Goal: Task Accomplishment & Management: Complete application form

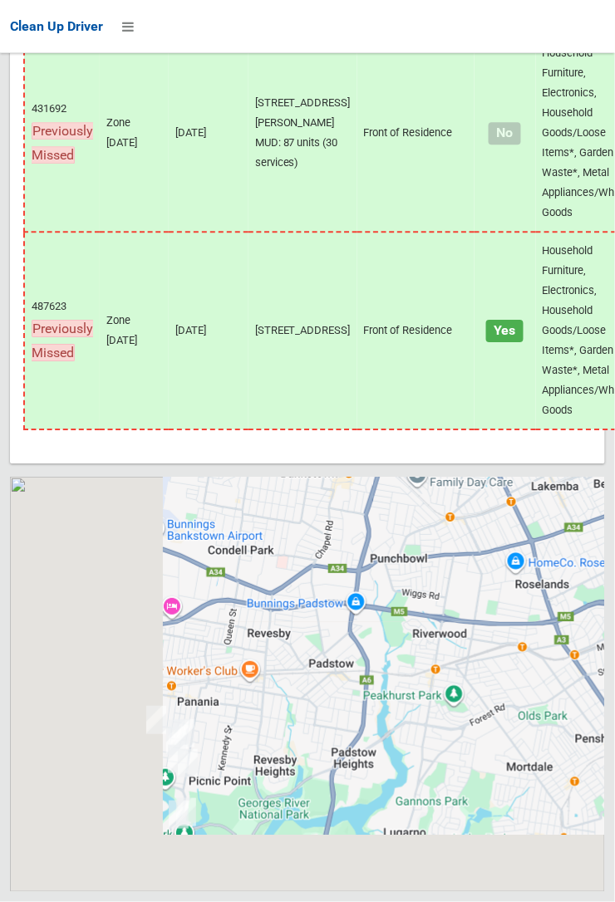
scroll to position [12481, 0]
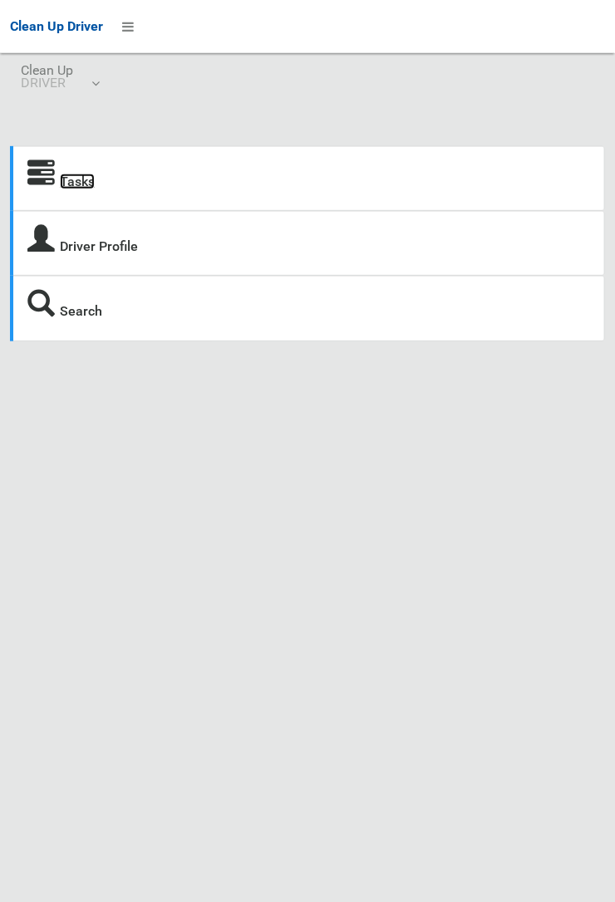
click at [84, 180] on link "Tasks" at bounding box center [77, 182] width 35 height 16
click at [78, 184] on link "Tasks" at bounding box center [77, 182] width 35 height 16
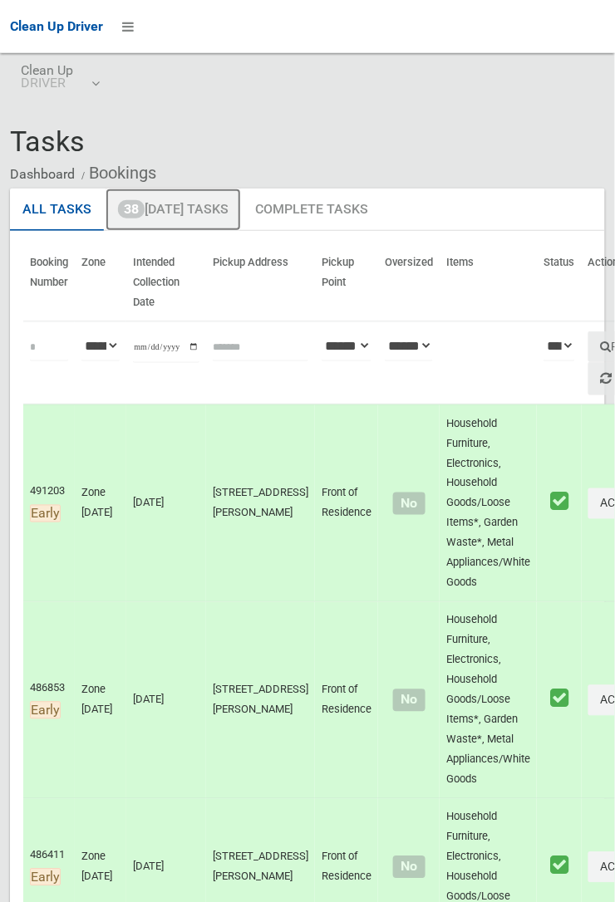
click at [222, 214] on link "38 Today's Tasks" at bounding box center [173, 210] width 135 height 43
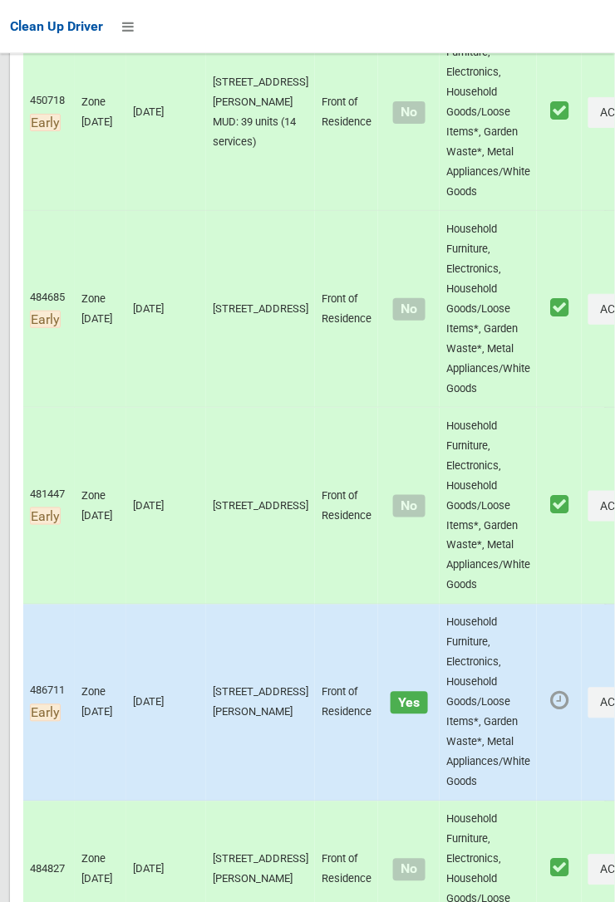
scroll to position [4861, 0]
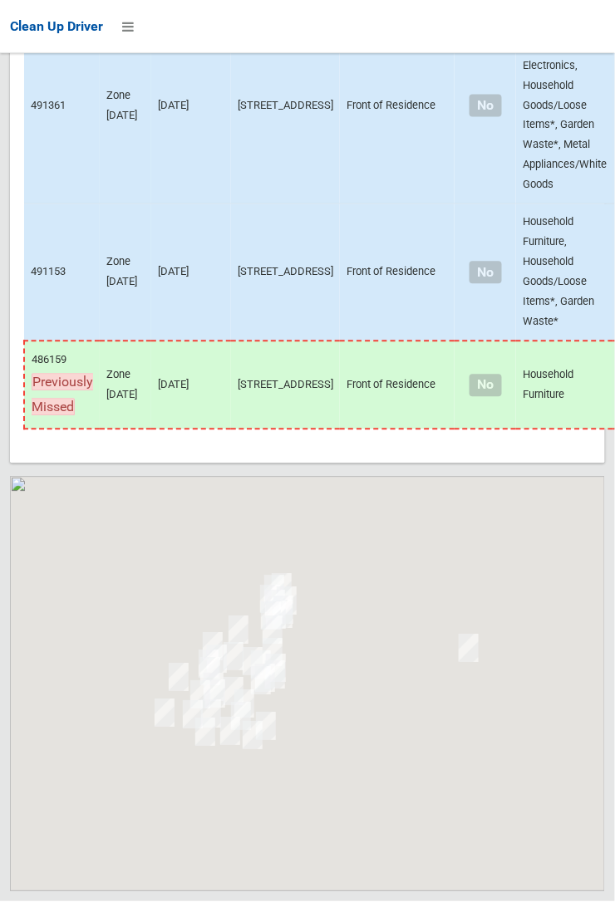
scroll to position [8221, 0]
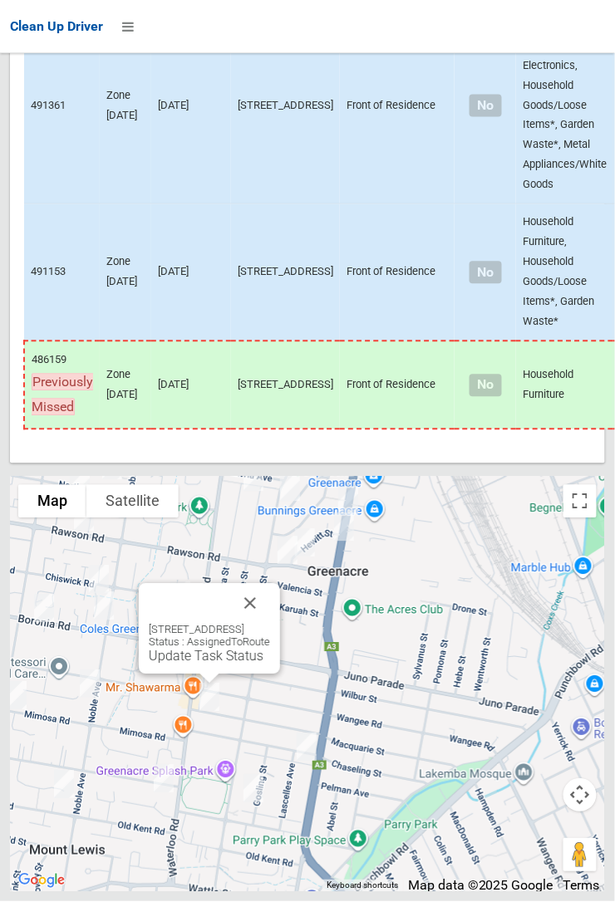
click at [270, 624] on button "Close" at bounding box center [250, 604] width 40 height 40
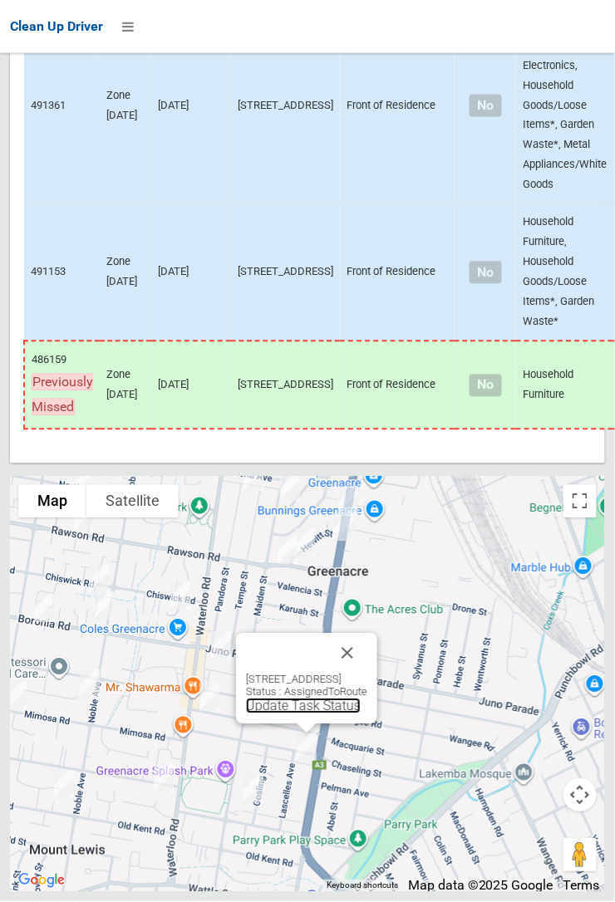
click at [284, 714] on link "Update Task Status" at bounding box center [303, 707] width 115 height 16
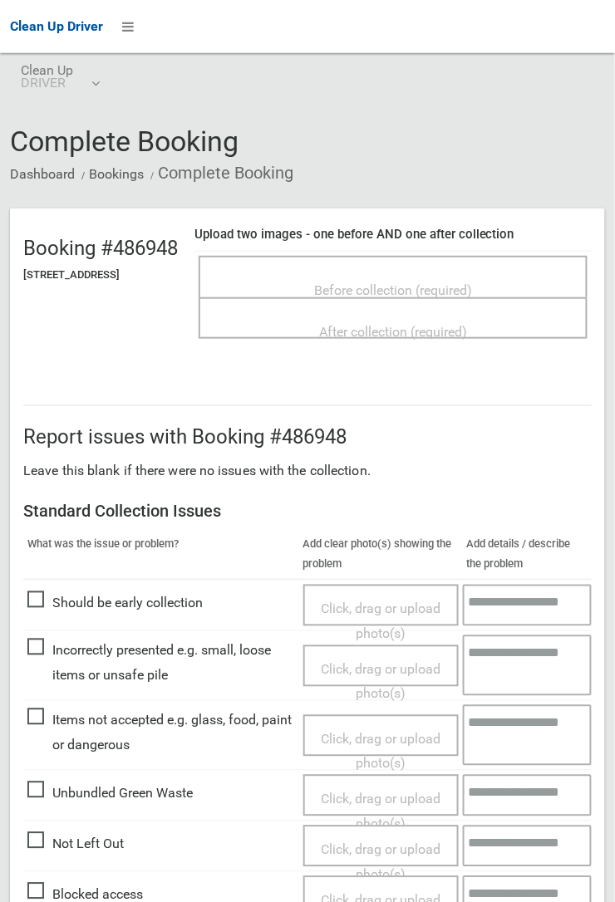
click at [379, 282] on span "Before collection (required)" at bounding box center [393, 290] width 158 height 16
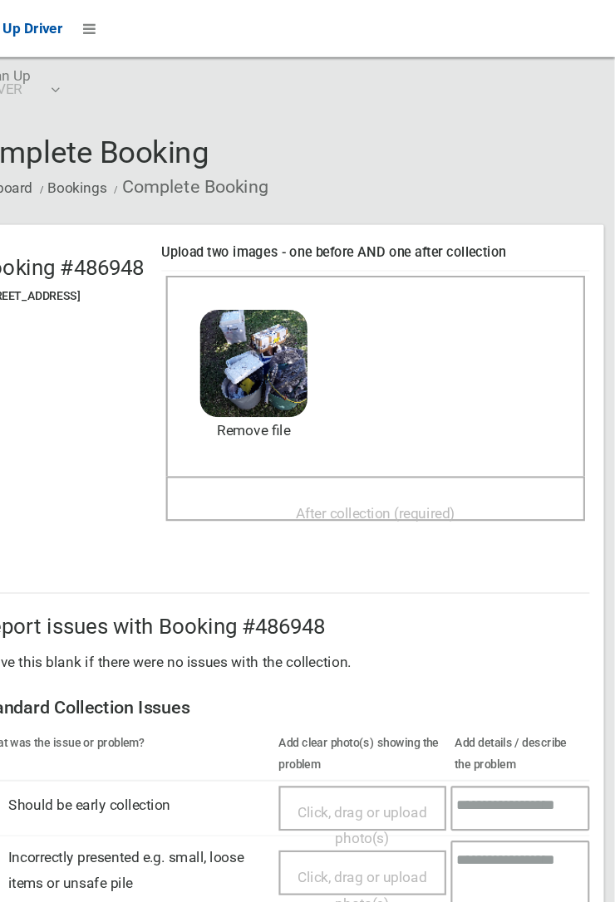
click at [391, 469] on span "After collection (required)" at bounding box center [393, 477] width 148 height 16
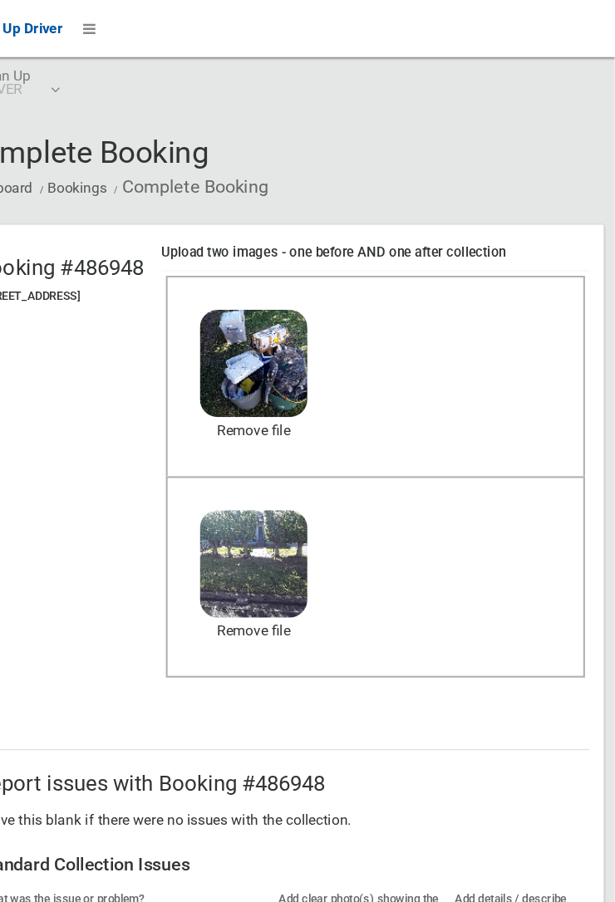
scroll to position [911, 0]
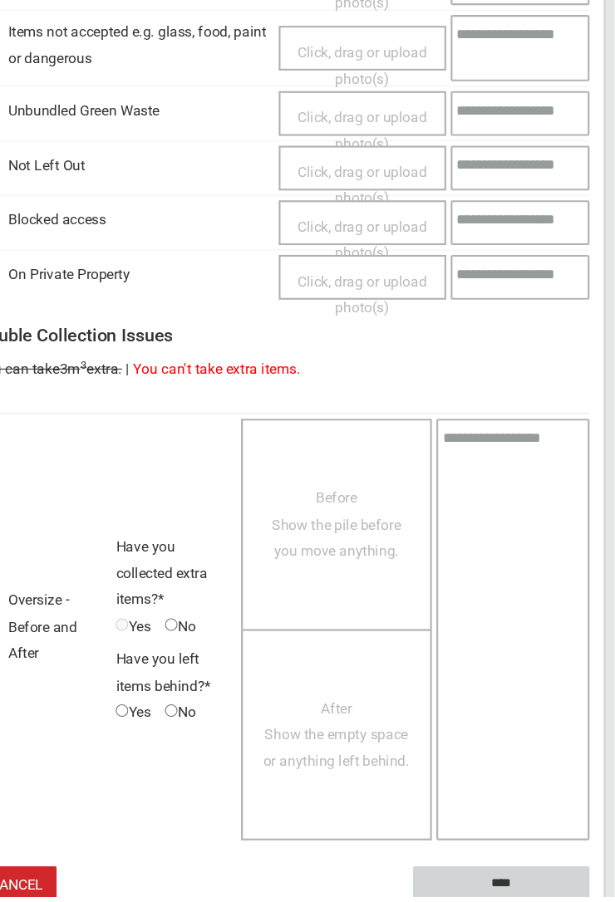
click at [592, 901] on input "****" at bounding box center [510, 889] width 164 height 31
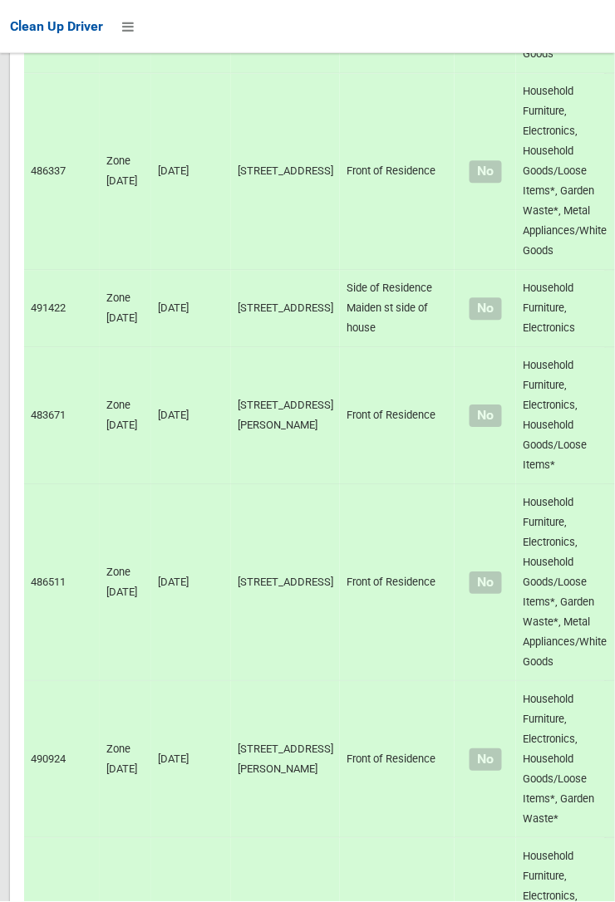
scroll to position [8221, 0]
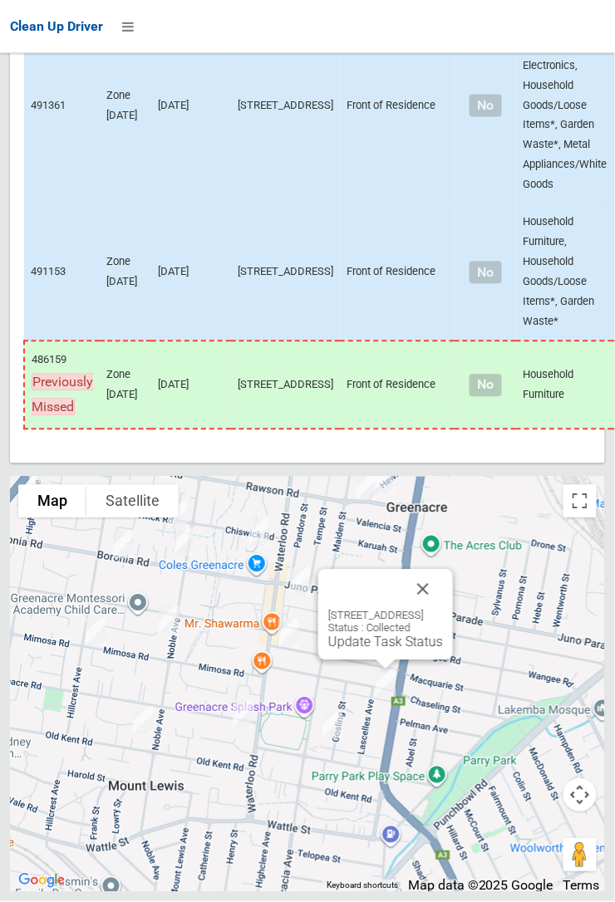
click at [443, 610] on button "Close" at bounding box center [423, 590] width 40 height 40
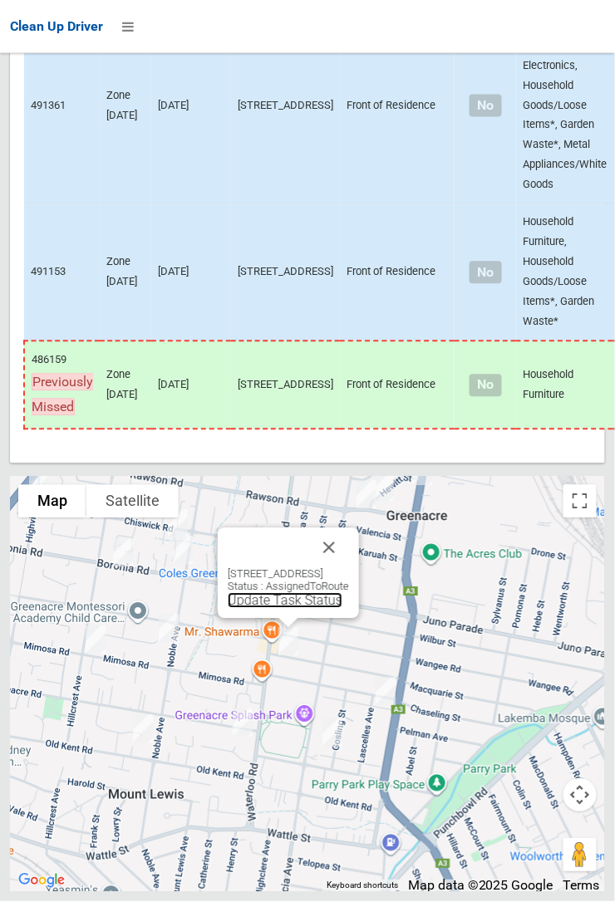
click at [272, 609] on link "Update Task Status" at bounding box center [285, 601] width 115 height 16
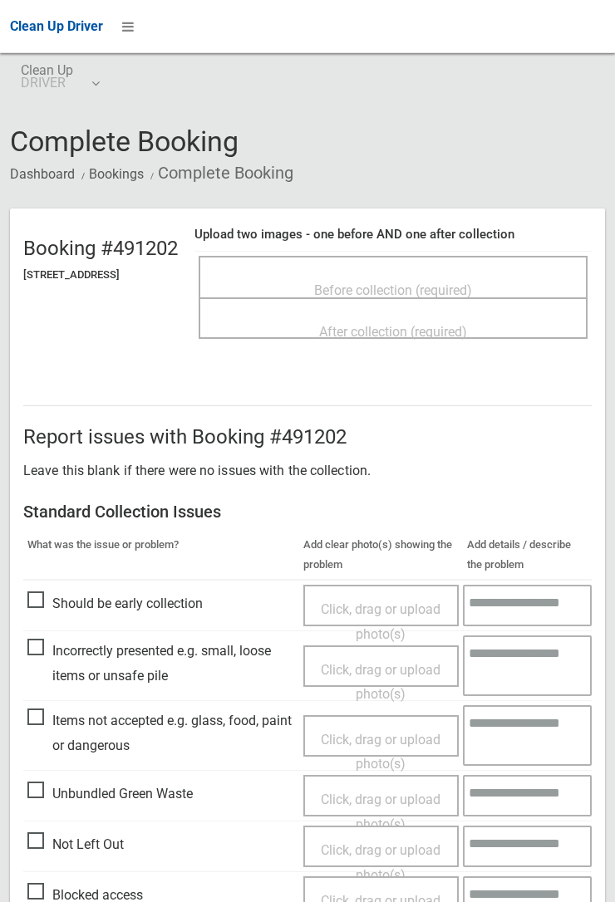
click at [378, 282] on span "Before collection (required)" at bounding box center [393, 290] width 158 height 16
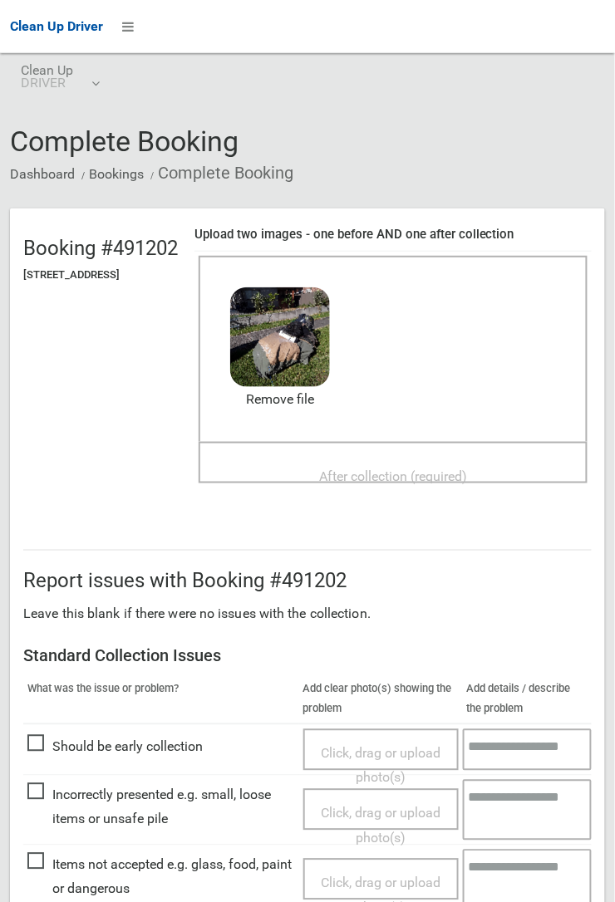
click at [383, 460] on div "After collection (required)" at bounding box center [393, 475] width 352 height 31
click at [363, 469] on span "After collection (required)" at bounding box center [393, 477] width 148 height 16
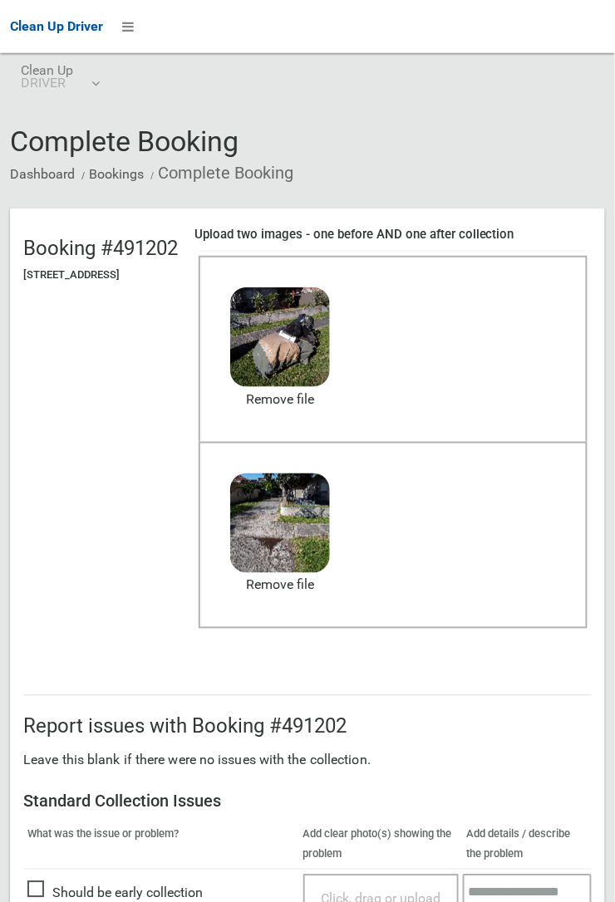
scroll to position [911, 0]
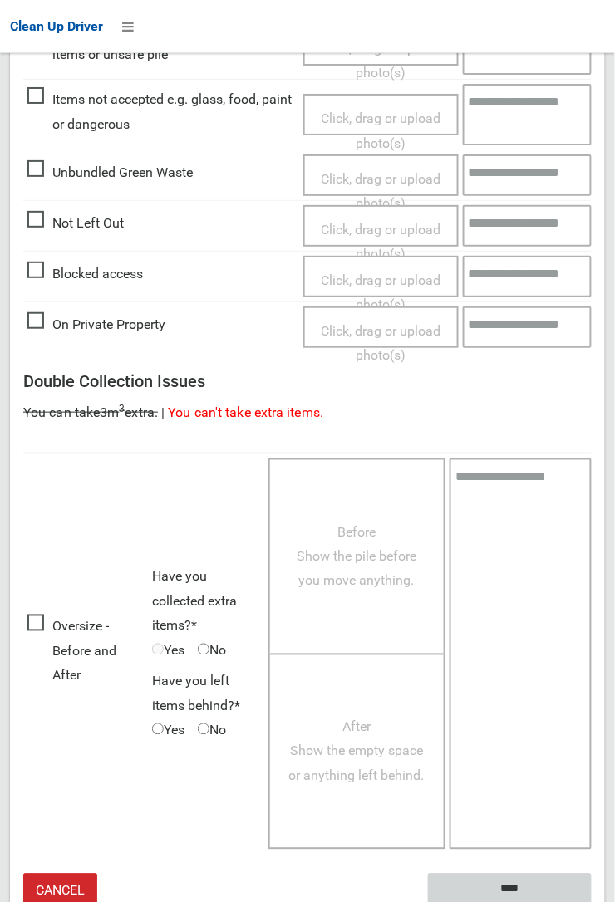
click at [509, 886] on input "****" at bounding box center [510, 889] width 164 height 31
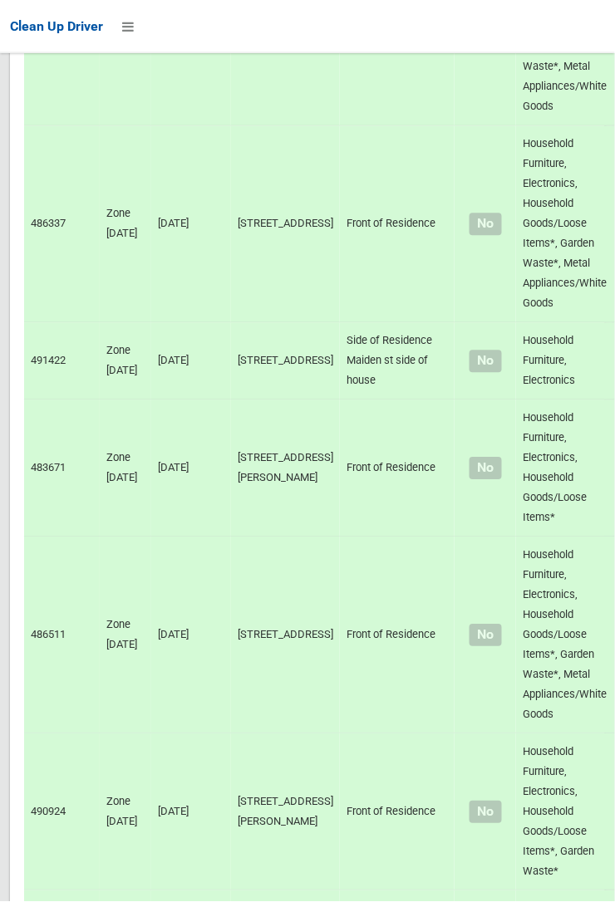
scroll to position [8221, 0]
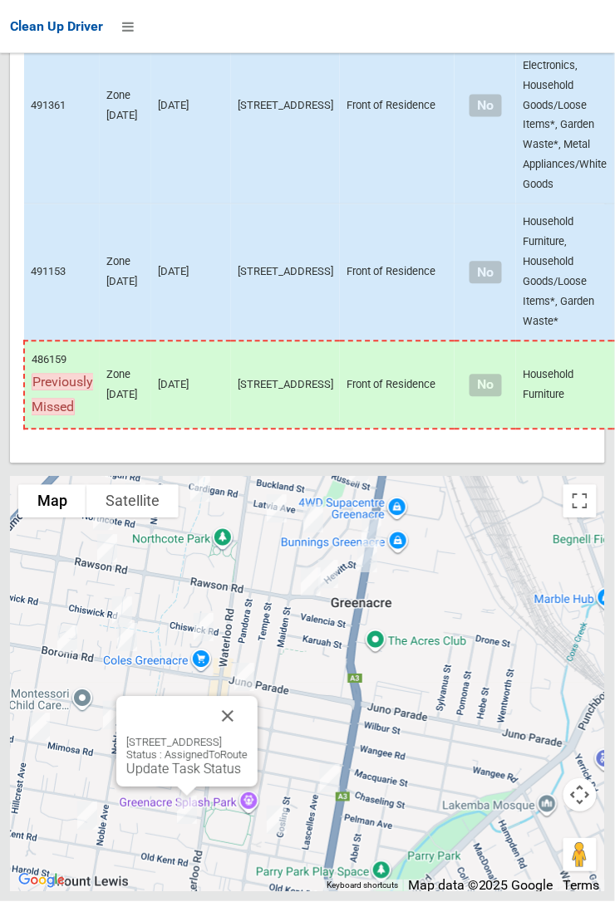
click at [248, 737] on button "Close" at bounding box center [228, 717] width 40 height 40
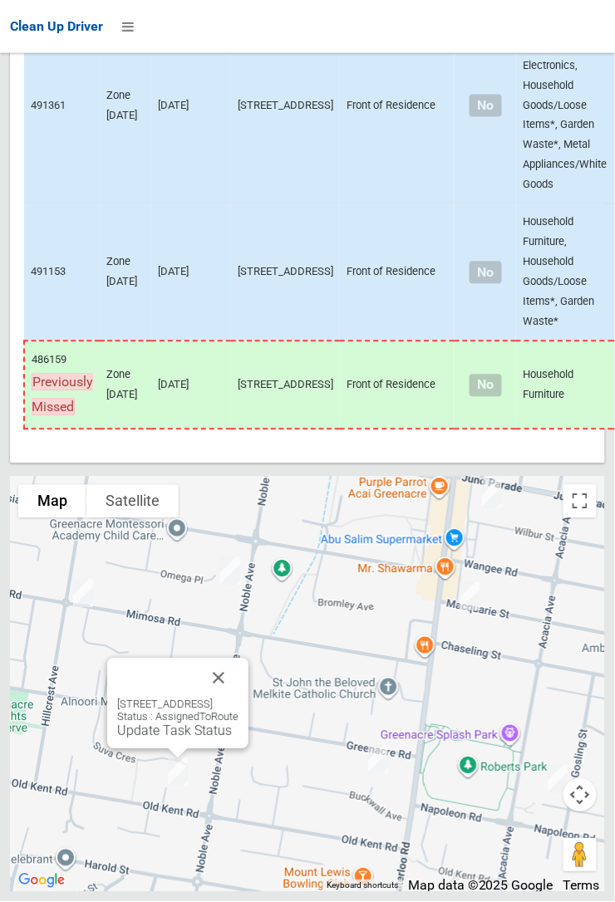
click at [238, 699] on button "Close" at bounding box center [219, 679] width 40 height 40
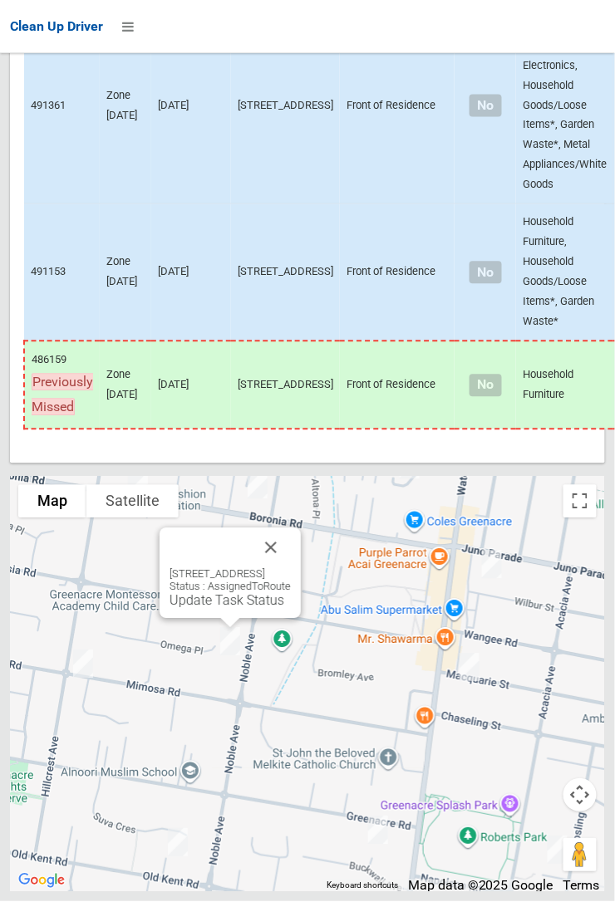
click at [291, 568] on button "Close" at bounding box center [271, 548] width 40 height 40
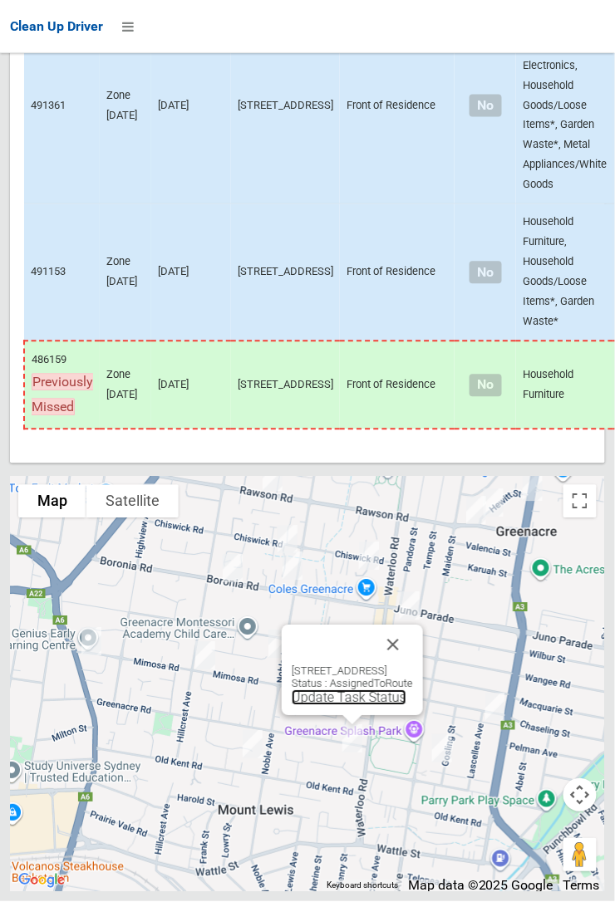
click at [325, 706] on link "Update Task Status" at bounding box center [349, 698] width 115 height 16
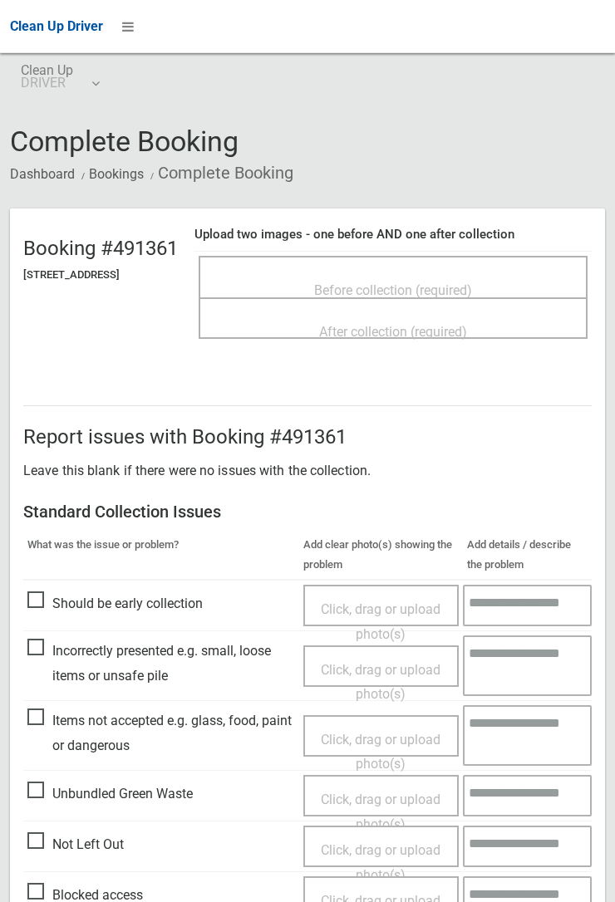
click at [388, 282] on span "Before collection (required)" at bounding box center [393, 290] width 158 height 16
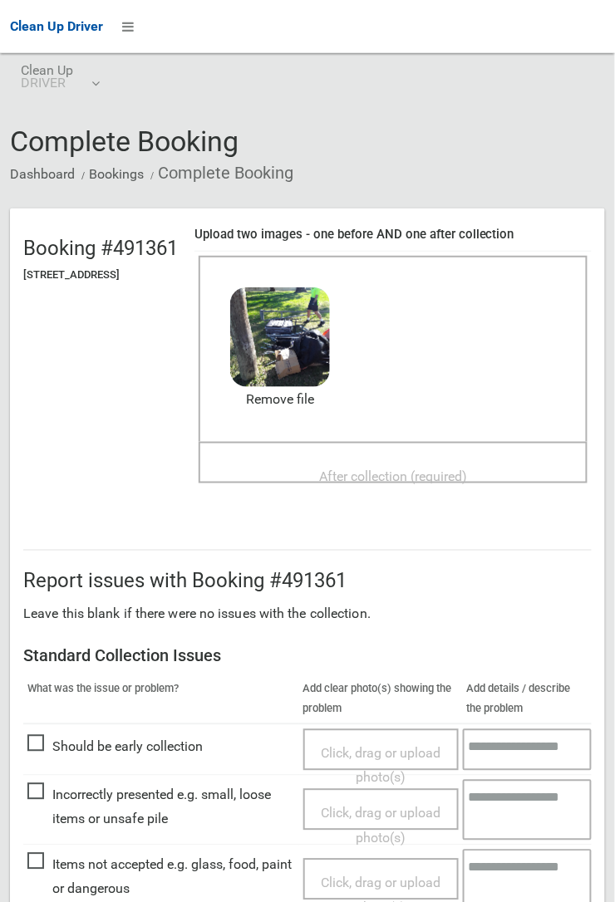
click at [384, 469] on span "After collection (required)" at bounding box center [393, 477] width 148 height 16
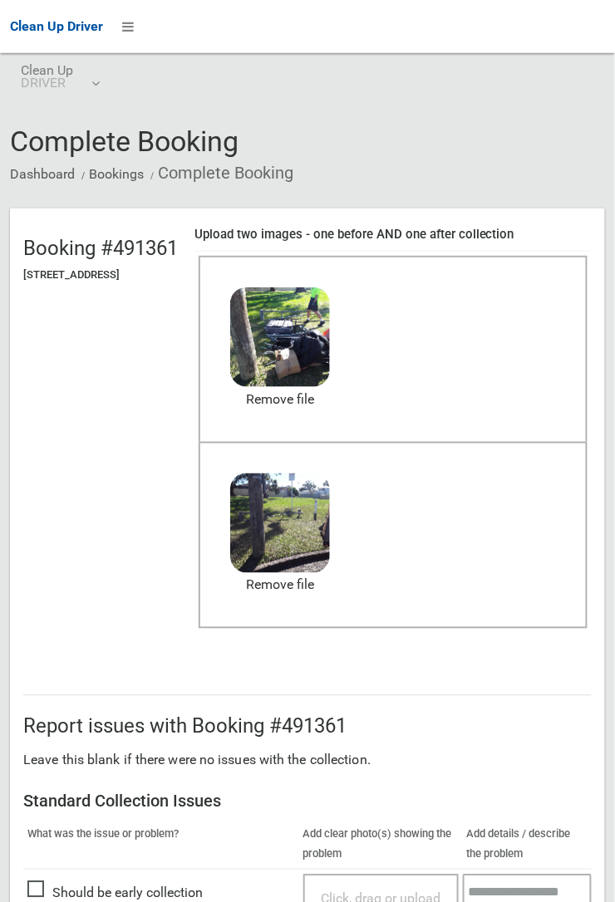
scroll to position [911, 0]
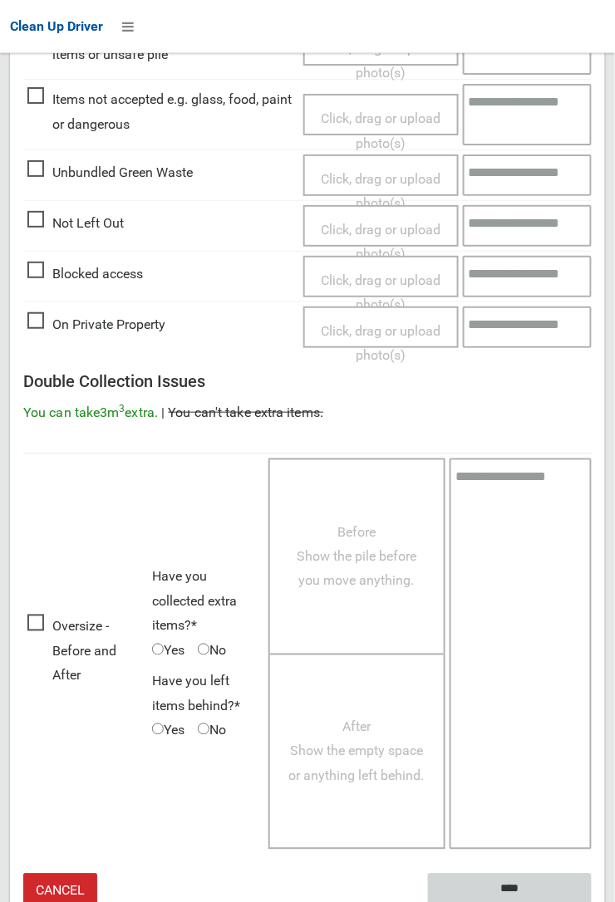
click at [514, 887] on input "****" at bounding box center [510, 889] width 164 height 31
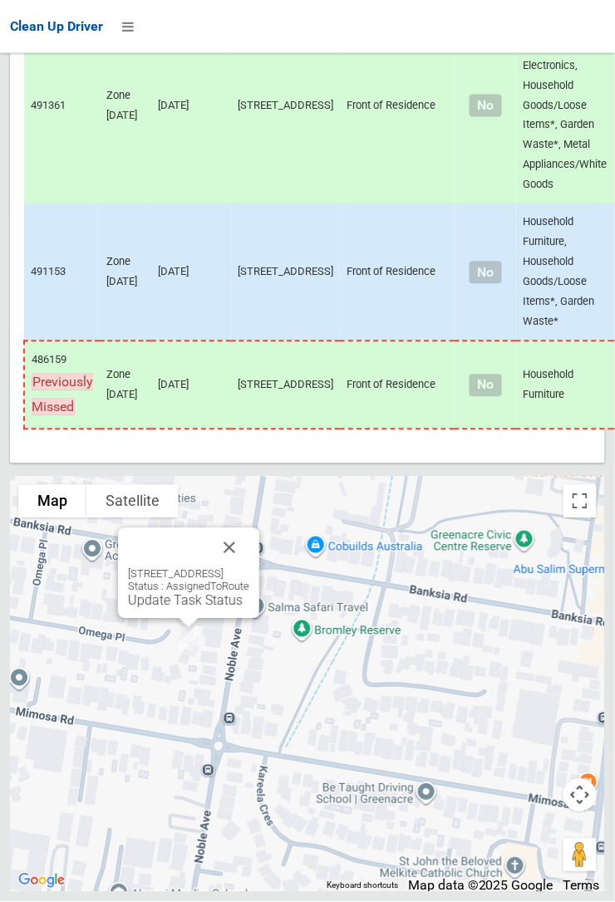
scroll to position [8221, 0]
click at [249, 568] on button "Close" at bounding box center [229, 548] width 40 height 40
click at [171, 609] on link "Update Task Status" at bounding box center [185, 601] width 115 height 16
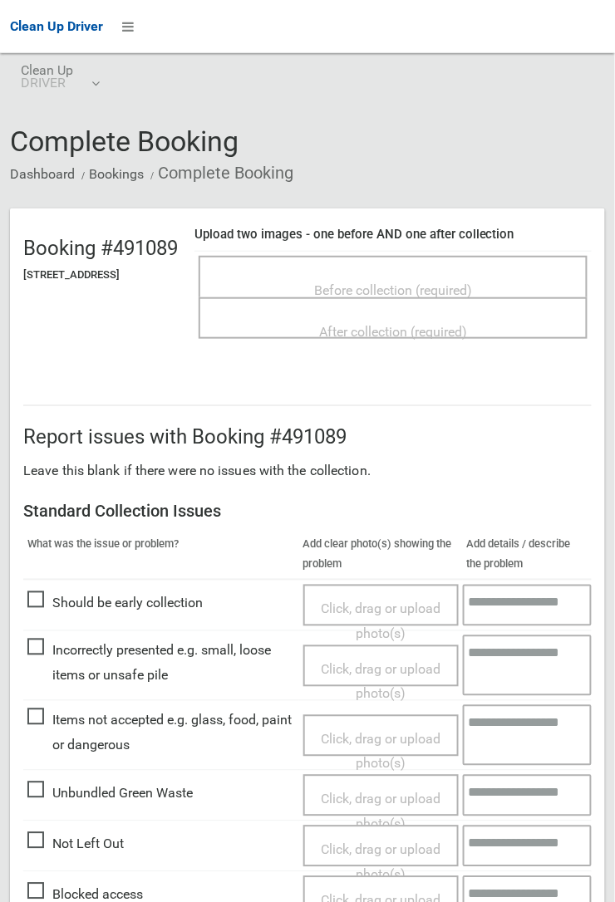
click at [336, 286] on span "Before collection (required)" at bounding box center [393, 290] width 158 height 16
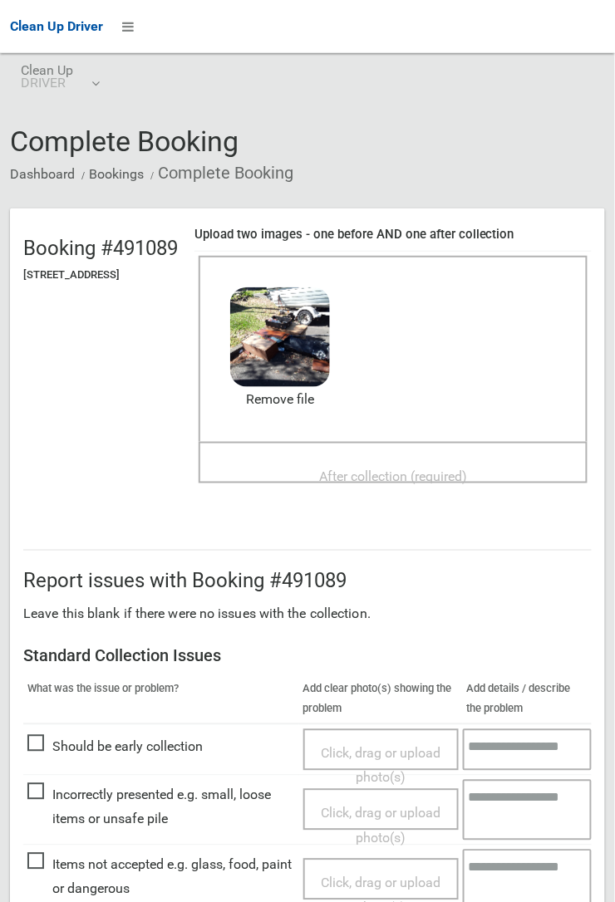
click at [438, 469] on span "After collection (required)" at bounding box center [393, 477] width 148 height 16
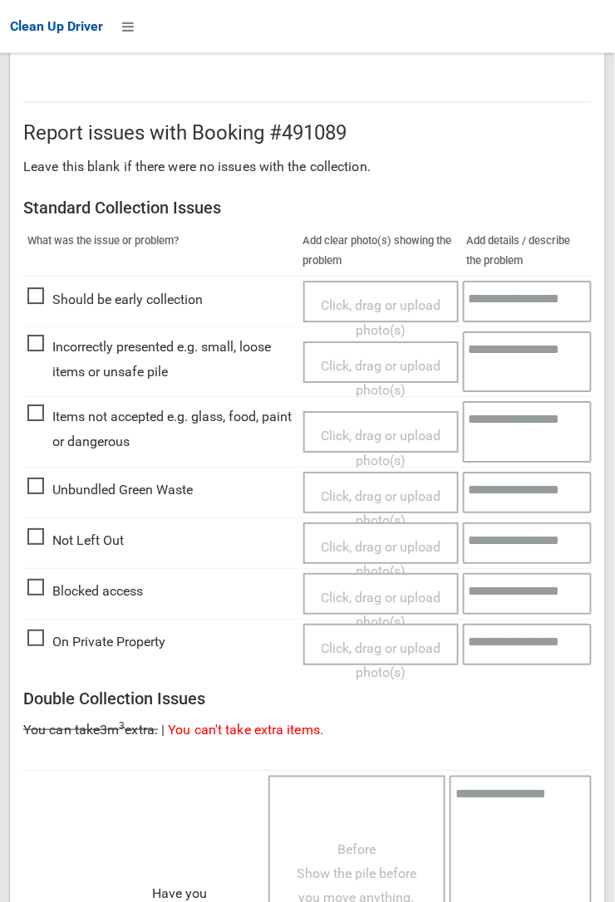
scroll to position [911, 0]
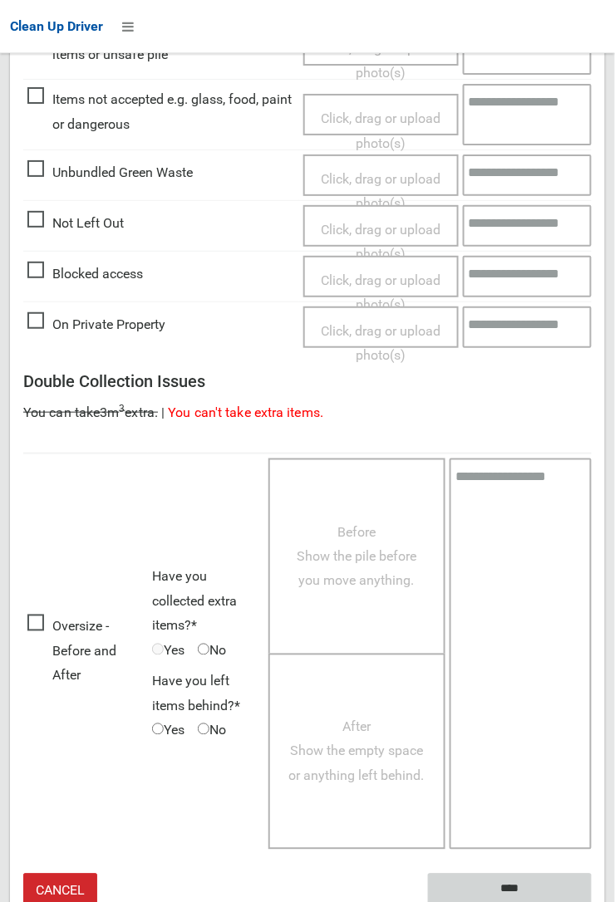
click at [592, 901] on input "****" at bounding box center [510, 889] width 164 height 31
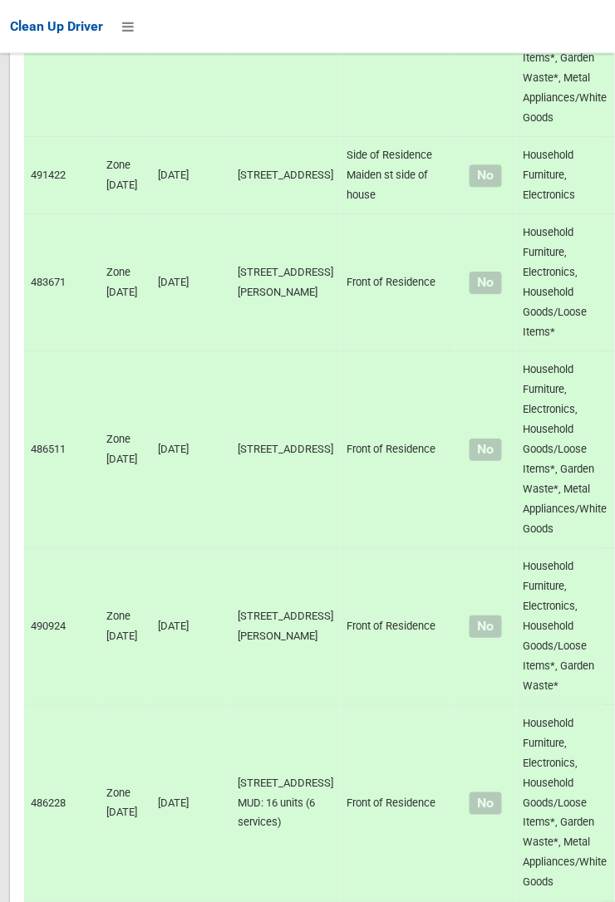
scroll to position [8221, 0]
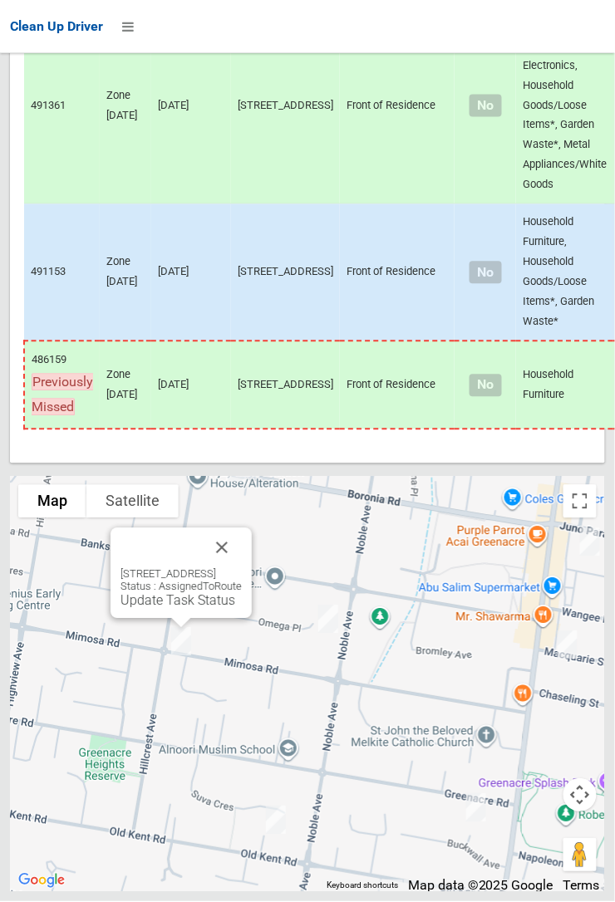
click at [169, 619] on div "127A Hillcrest Avenue, GREENACRE NSW 2190 Status : AssignedToRoute Update Task …" at bounding box center [180, 573] width 141 height 91
click at [159, 619] on div "127A Hillcrest Avenue, GREENACRE NSW 2190 Status : AssignedToRoute Update Task …" at bounding box center [180, 573] width 141 height 91
click at [161, 609] on link "Update Task Status" at bounding box center [177, 601] width 115 height 16
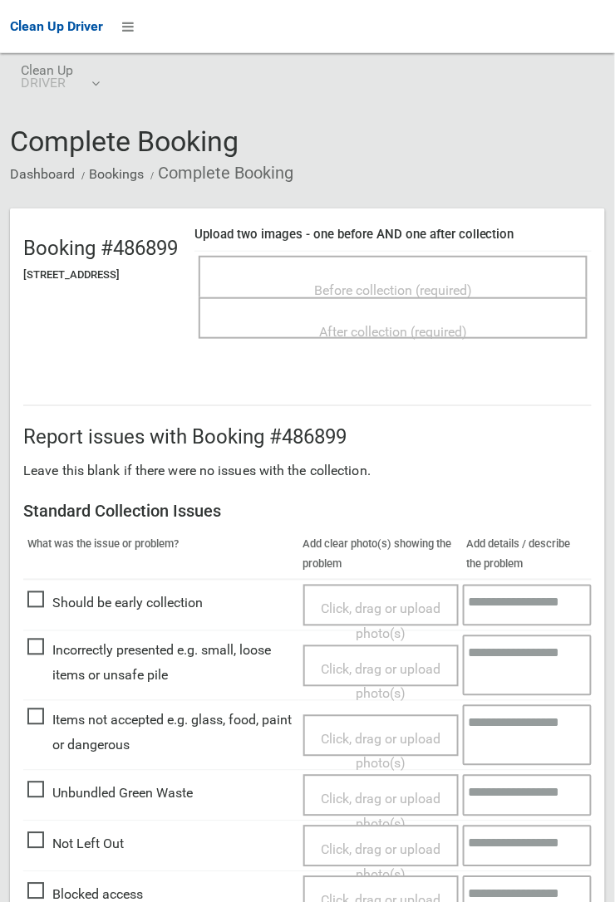
click at [388, 282] on span "Before collection (required)" at bounding box center [393, 290] width 158 height 16
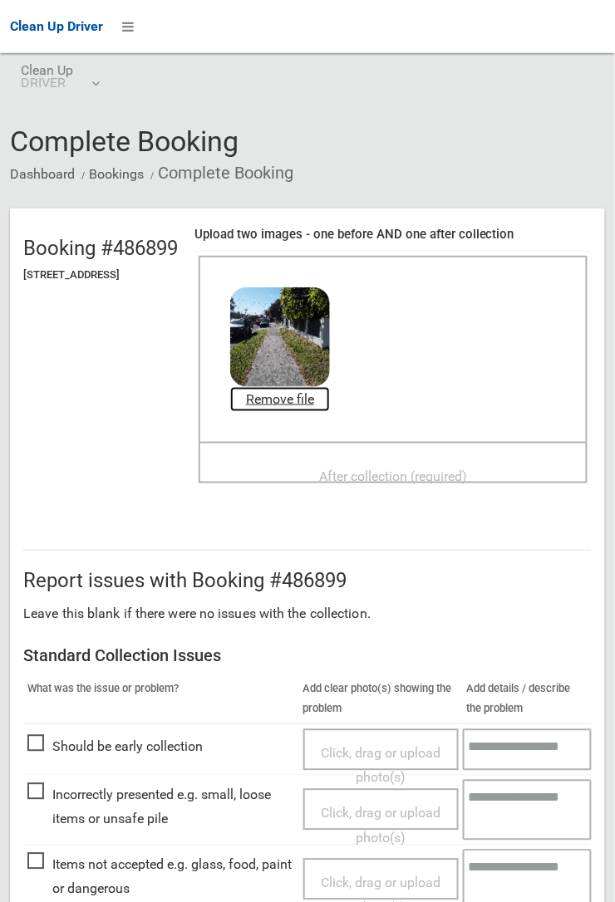
click at [330, 400] on link "Remove file" at bounding box center [280, 399] width 100 height 25
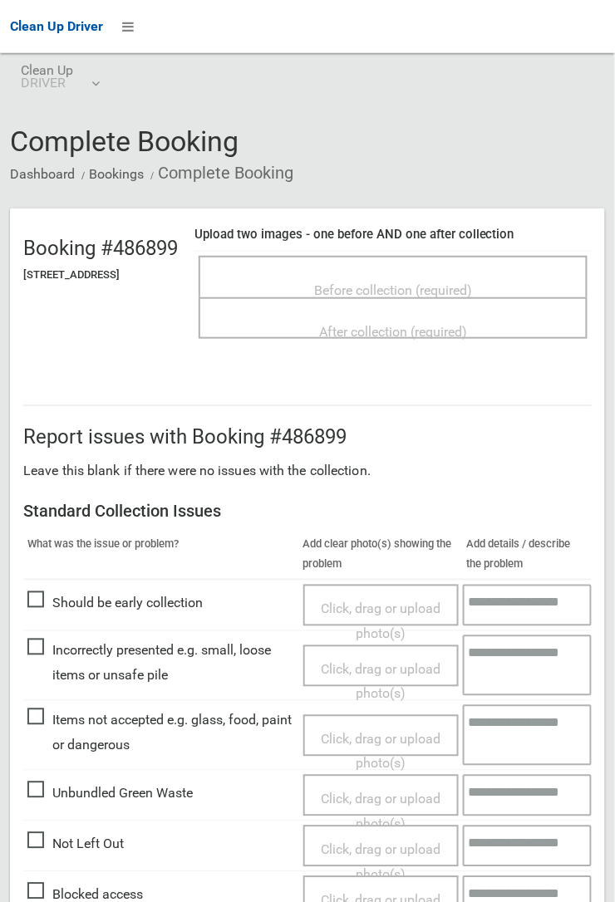
click at [385, 282] on span "Before collection (required)" at bounding box center [393, 290] width 158 height 16
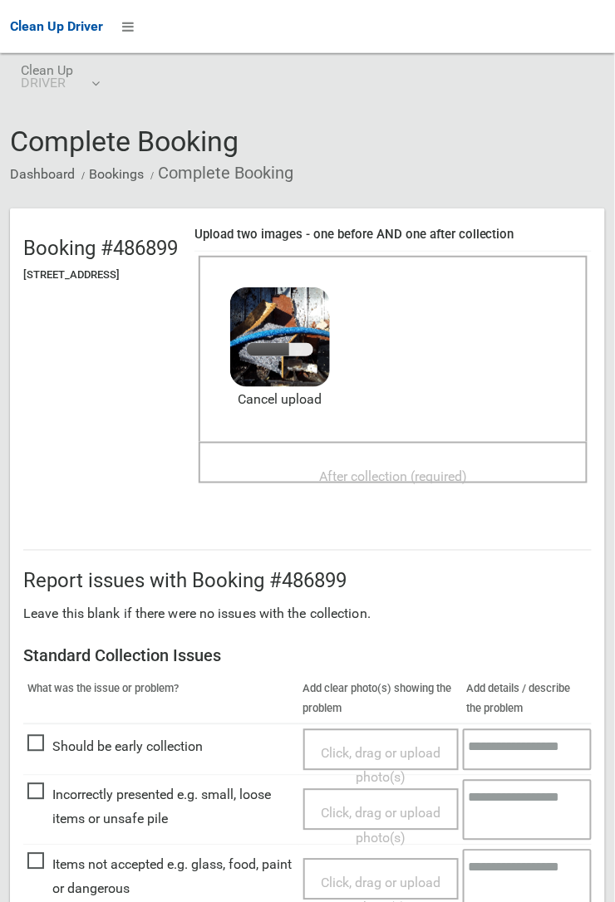
click at [354, 469] on span "After collection (required)" at bounding box center [393, 477] width 148 height 16
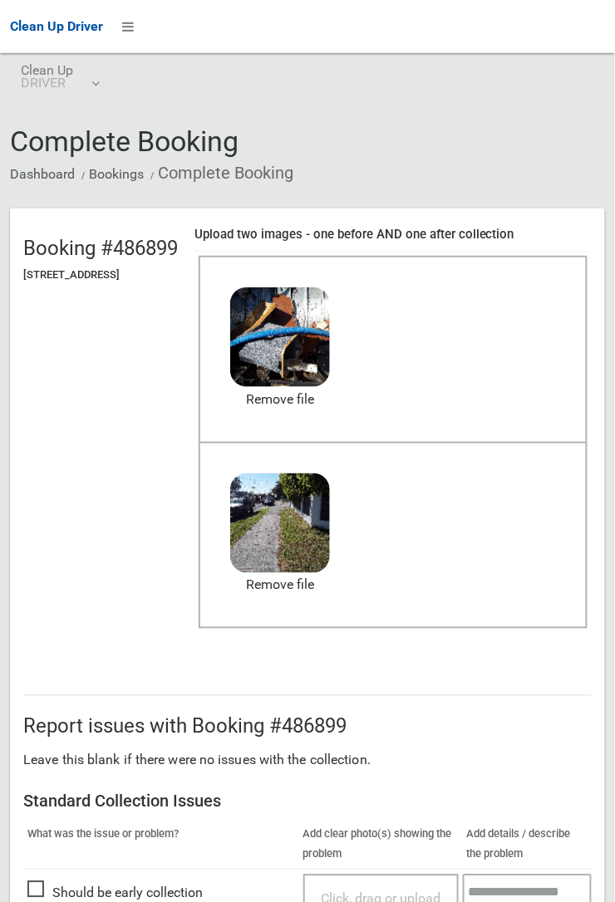
scroll to position [911, 0]
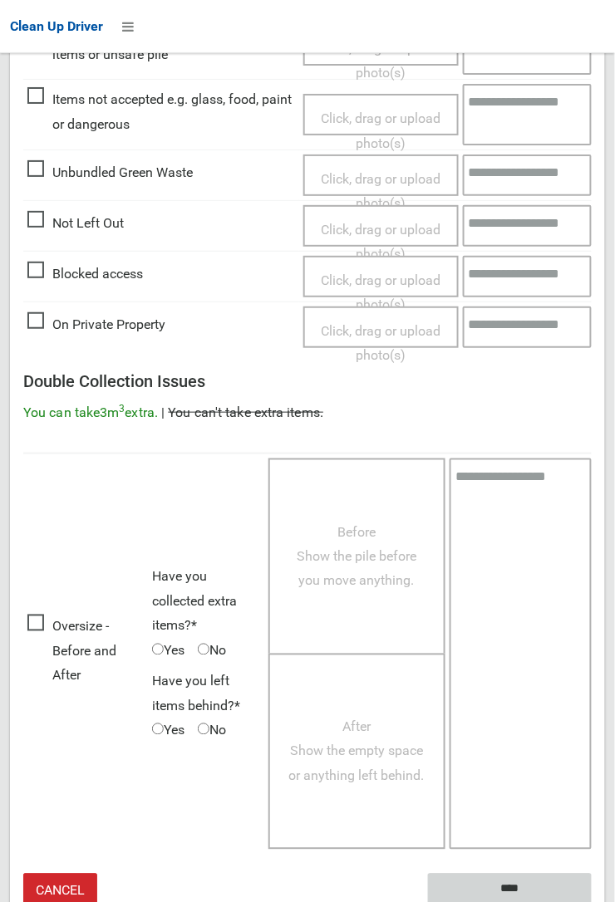
click at [518, 879] on input "****" at bounding box center [510, 889] width 164 height 31
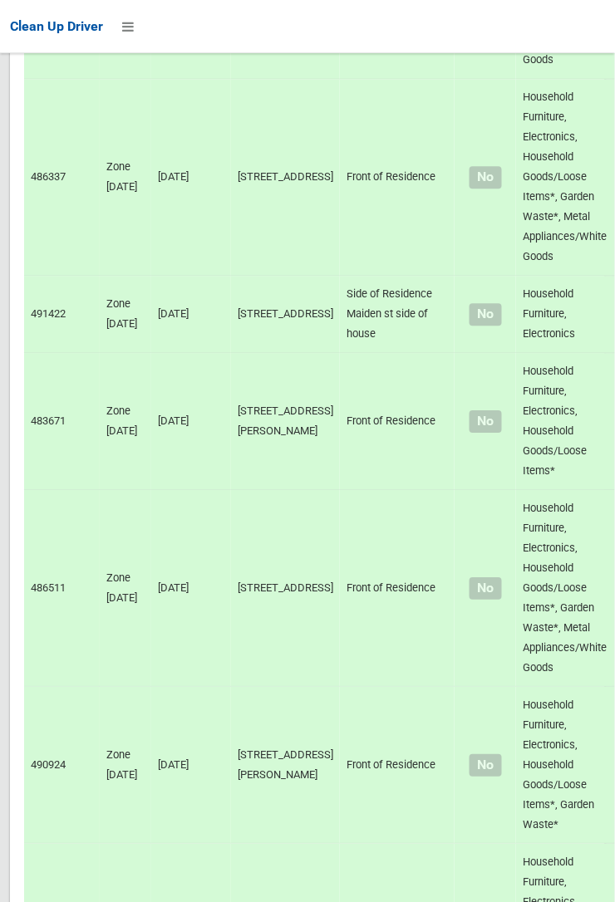
scroll to position [8221, 0]
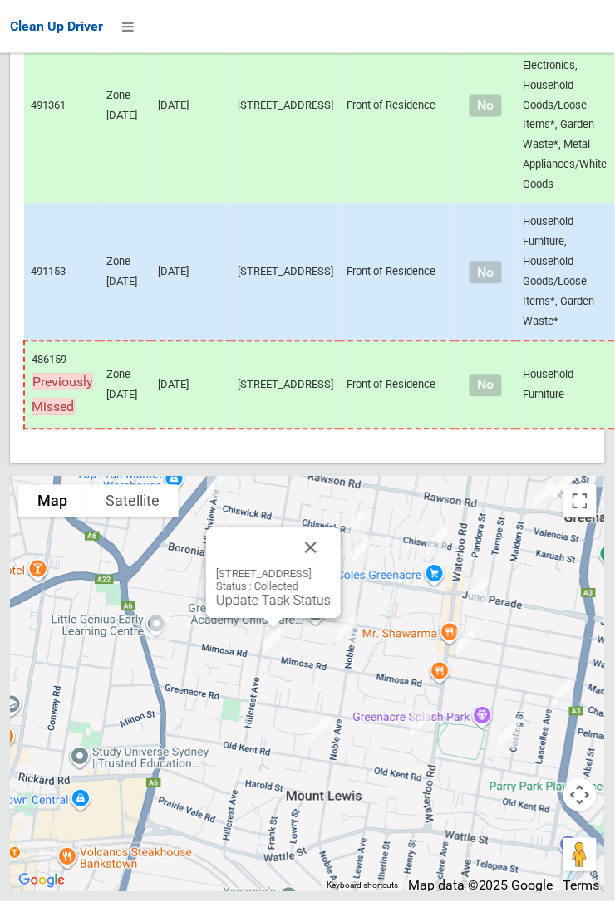
click at [331, 568] on button "Close" at bounding box center [311, 548] width 40 height 40
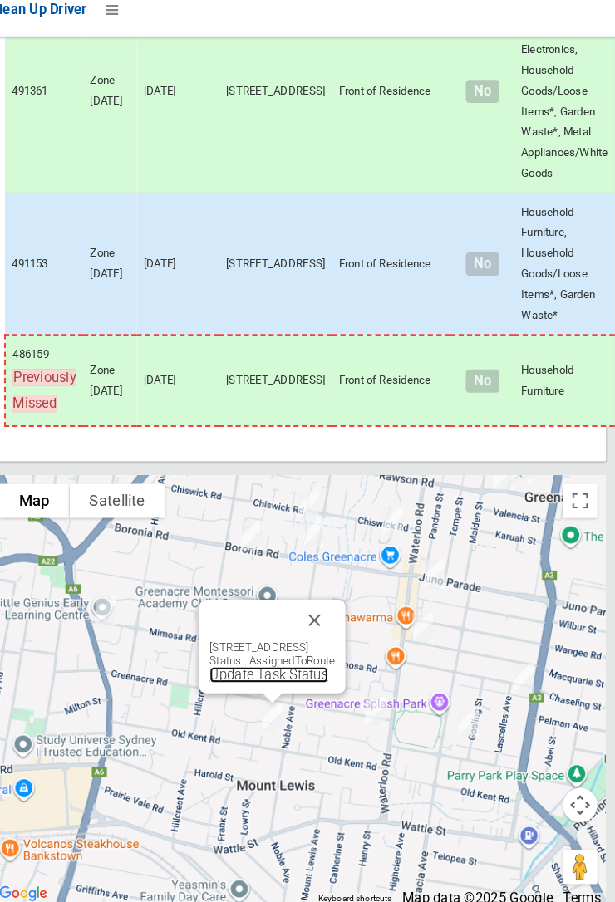
click at [274, 678] on link "Update Task Status" at bounding box center [279, 670] width 115 height 16
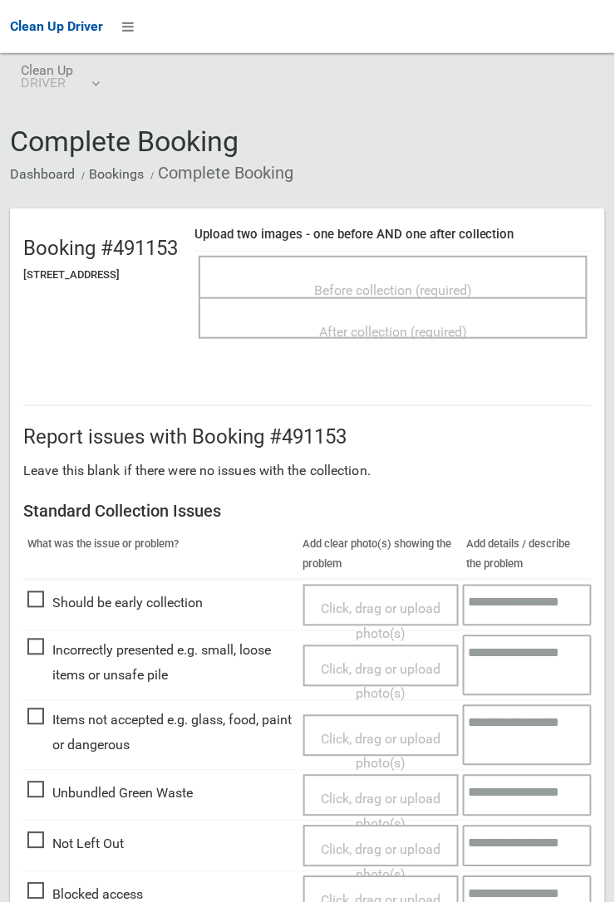
click at [399, 282] on span "Before collection (required)" at bounding box center [393, 290] width 158 height 16
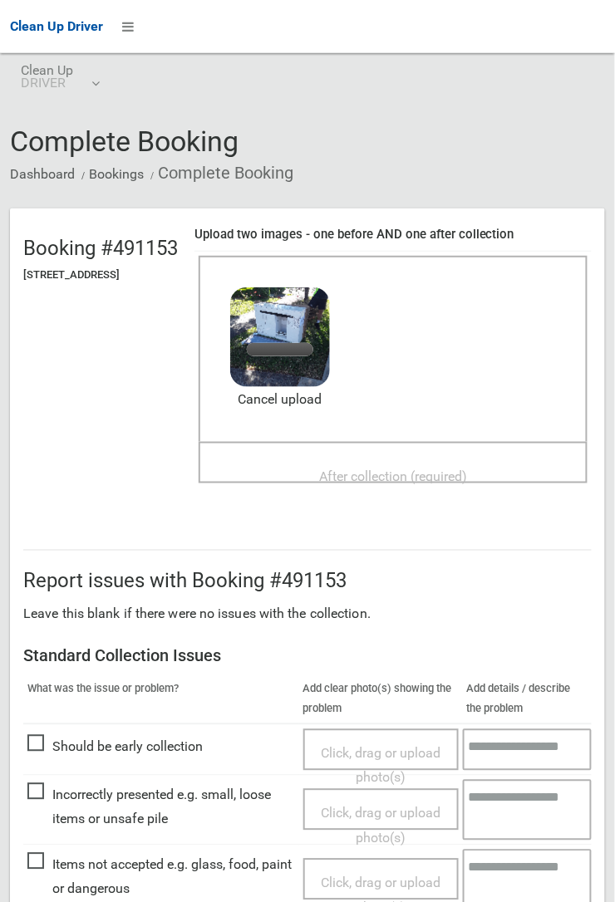
click at [440, 471] on span "After collection (required)" at bounding box center [393, 477] width 148 height 16
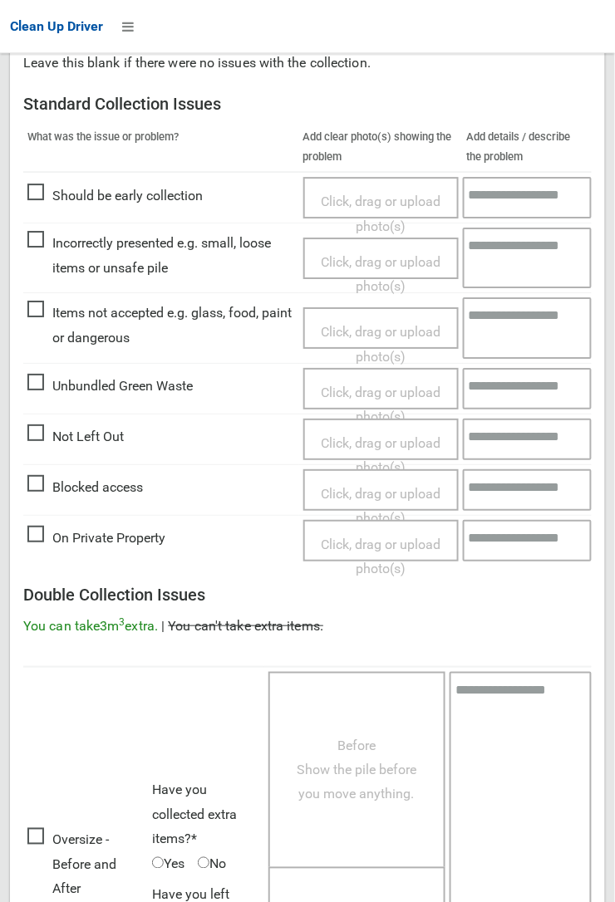
scroll to position [911, 0]
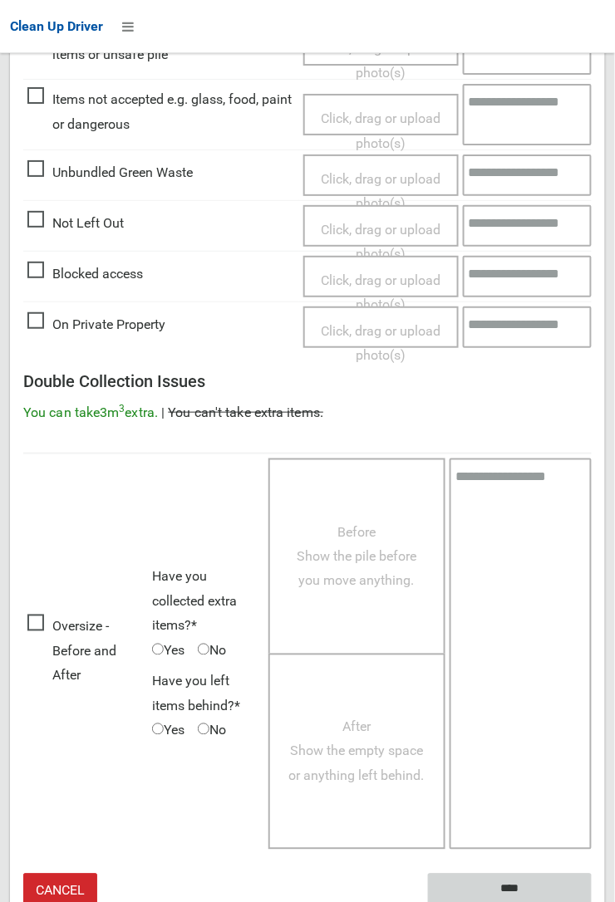
click at [592, 901] on input "****" at bounding box center [510, 889] width 164 height 31
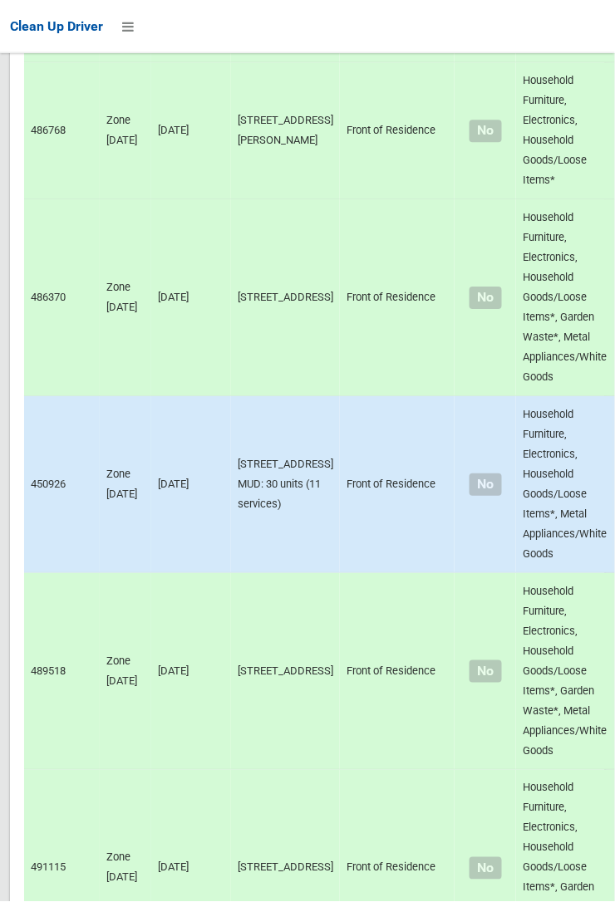
scroll to position [8221, 0]
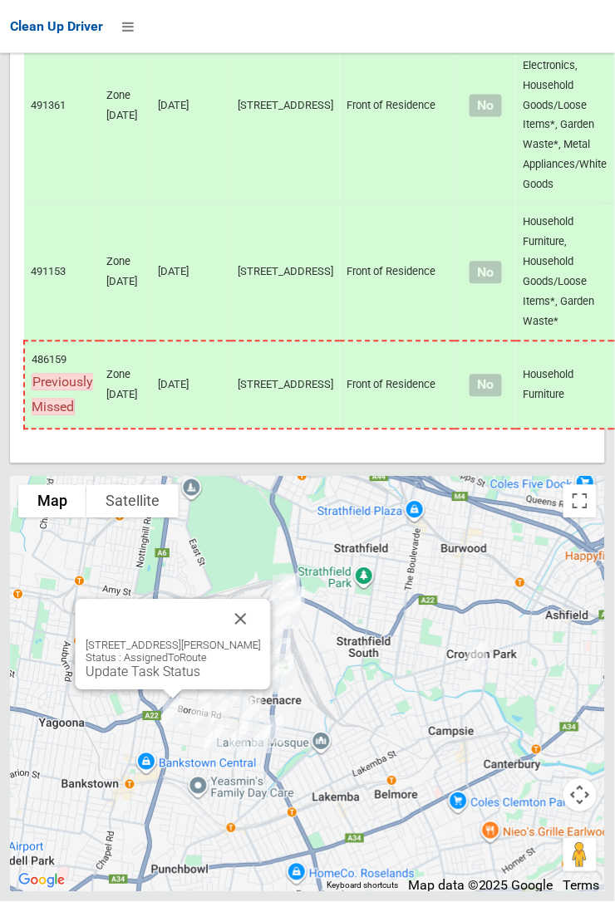
click at [261, 640] on button "Close" at bounding box center [241, 620] width 40 height 40
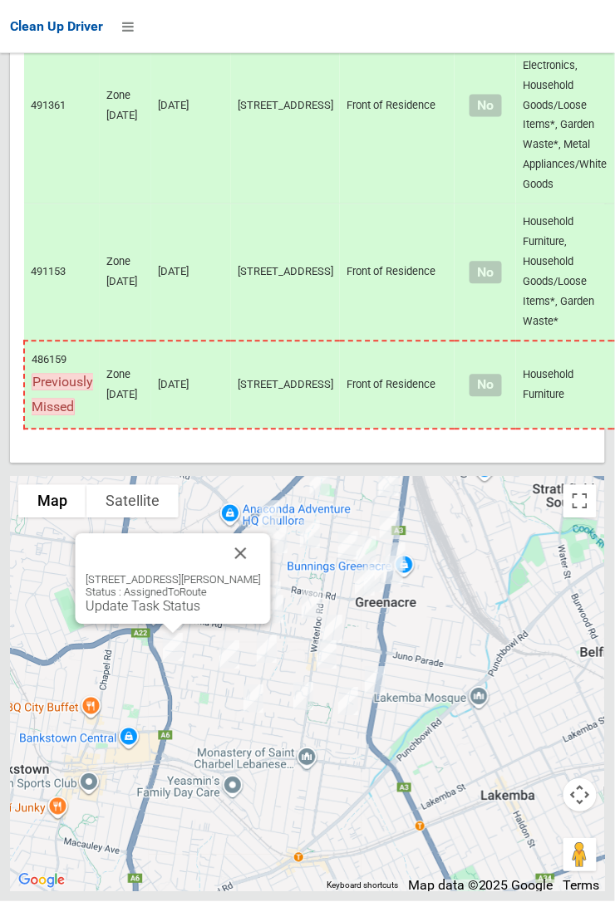
click at [258, 574] on button "Close" at bounding box center [241, 554] width 40 height 40
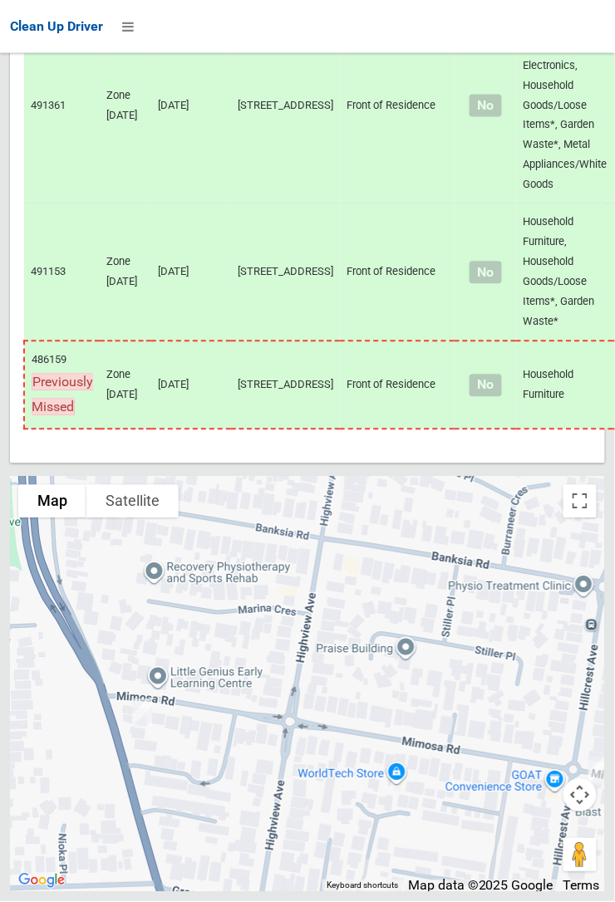
scroll to position [8181, 0]
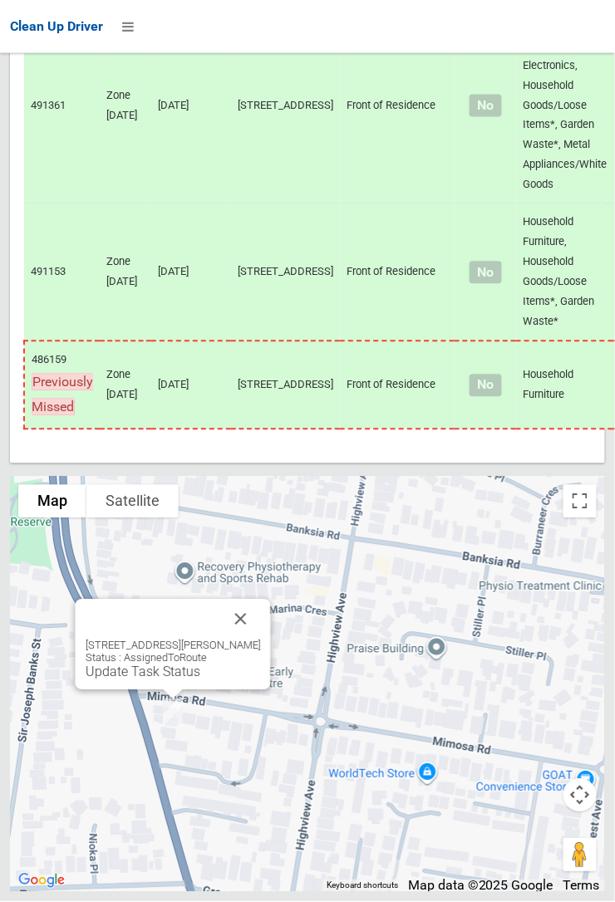
click at [164, 680] on link "Update Task Status" at bounding box center [143, 673] width 115 height 16
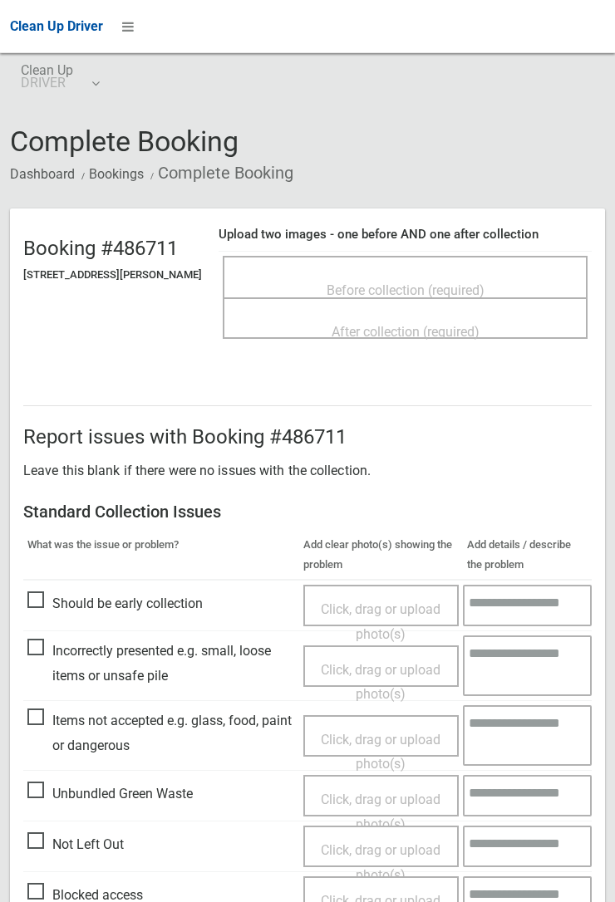
click at [388, 282] on span "Before collection (required)" at bounding box center [405, 290] width 158 height 16
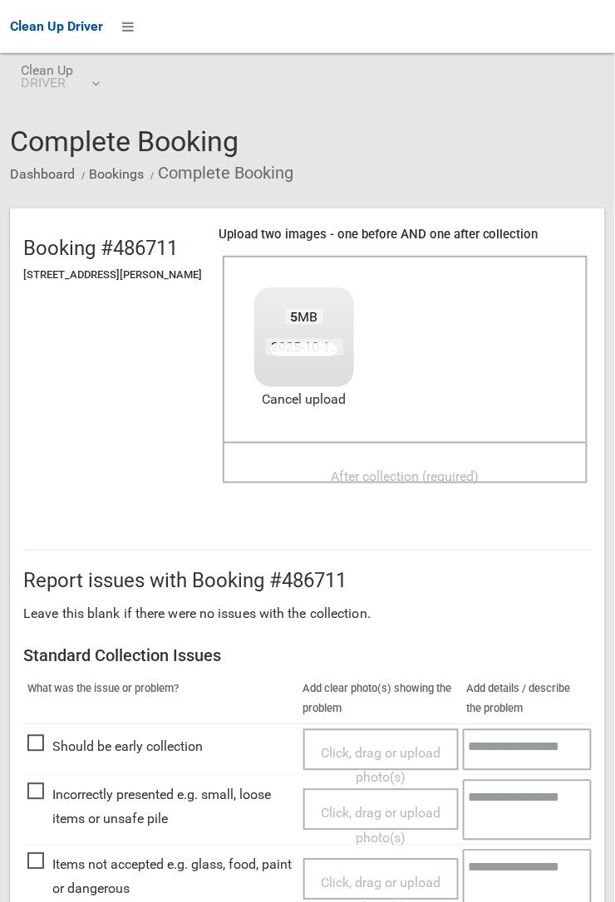
click at [412, 469] on span "After collection (required)" at bounding box center [405, 477] width 148 height 16
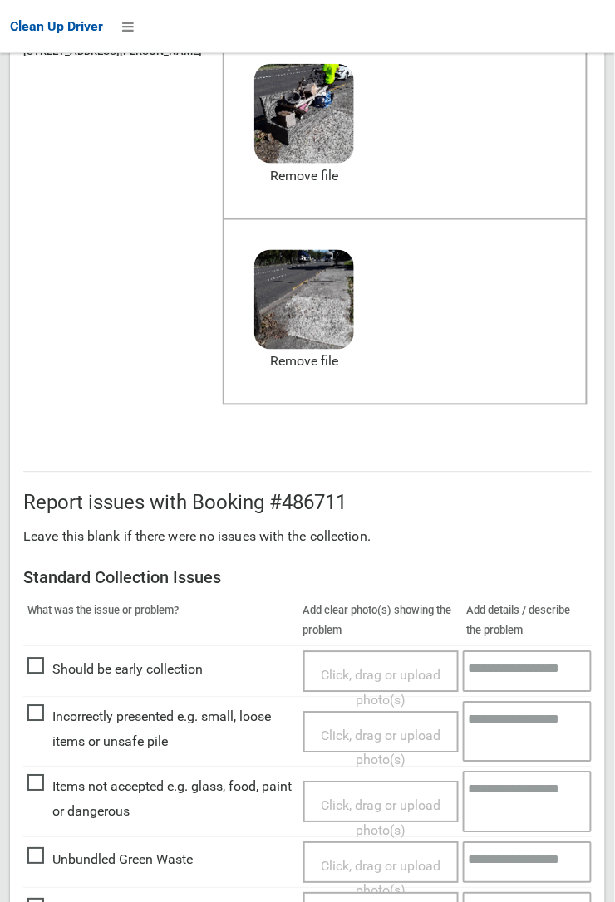
scroll to position [911, 0]
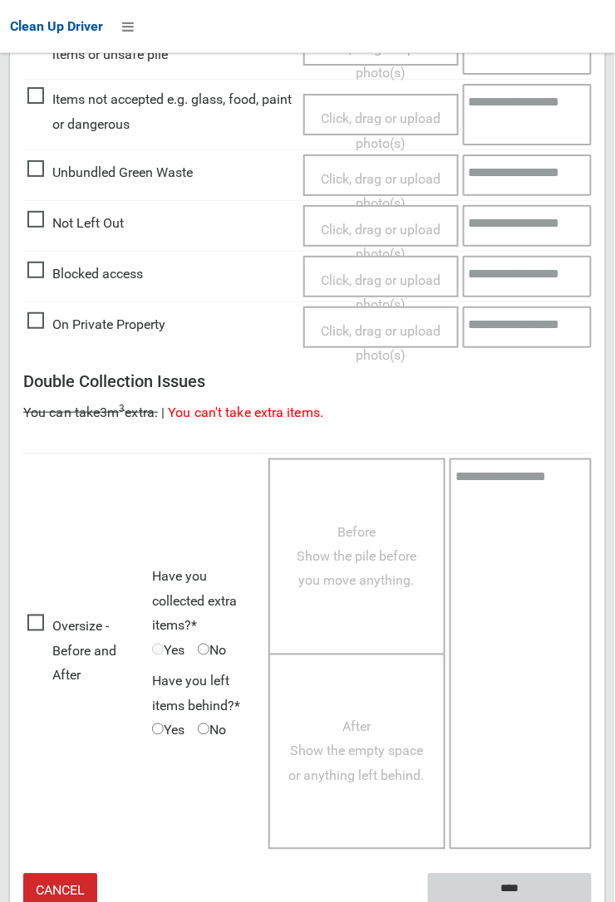
click at [592, 901] on input "****" at bounding box center [510, 889] width 164 height 31
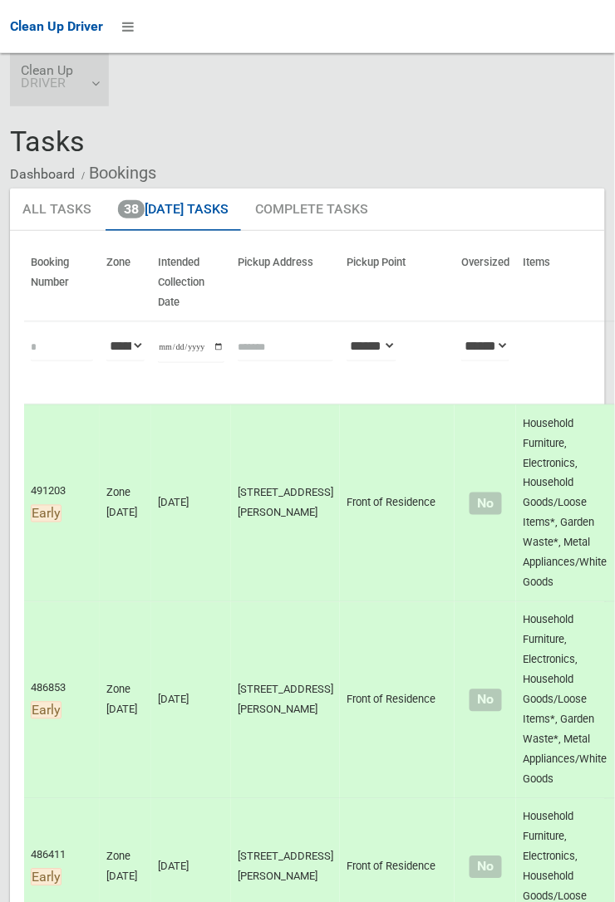
click at [102, 91] on link "Clean Up DRIVER" at bounding box center [59, 79] width 99 height 53
click at [81, 123] on link "Logout" at bounding box center [59, 126] width 97 height 33
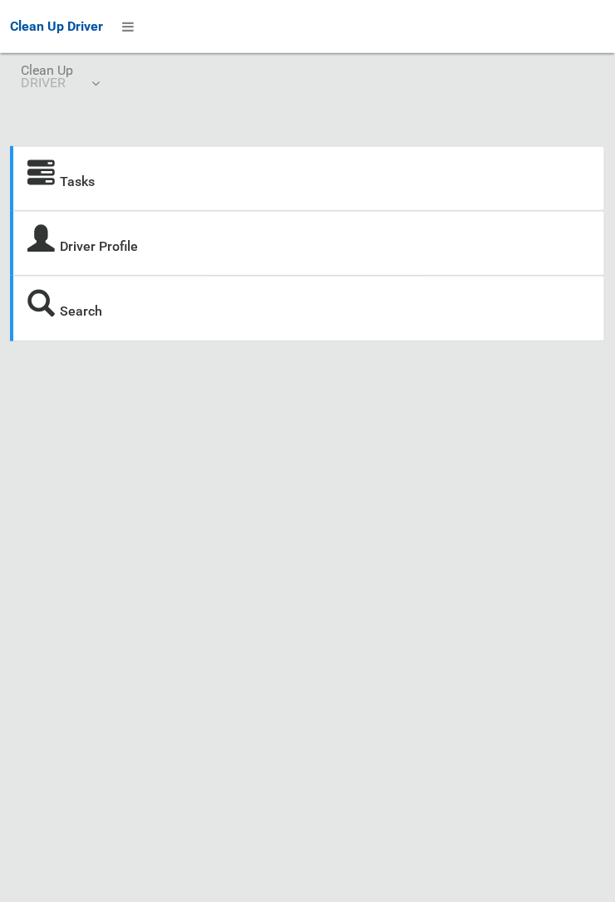
click at [59, 182] on strong "Tasks" at bounding box center [60, 179] width 67 height 23
click at [71, 174] on link "Tasks" at bounding box center [77, 182] width 35 height 16
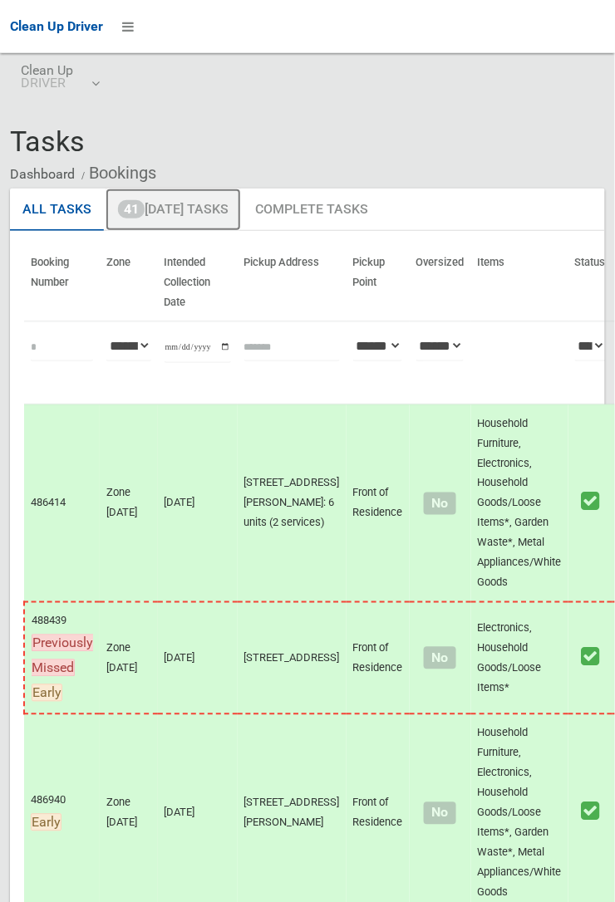
click at [185, 206] on link "41 Today's Tasks" at bounding box center [173, 210] width 135 height 43
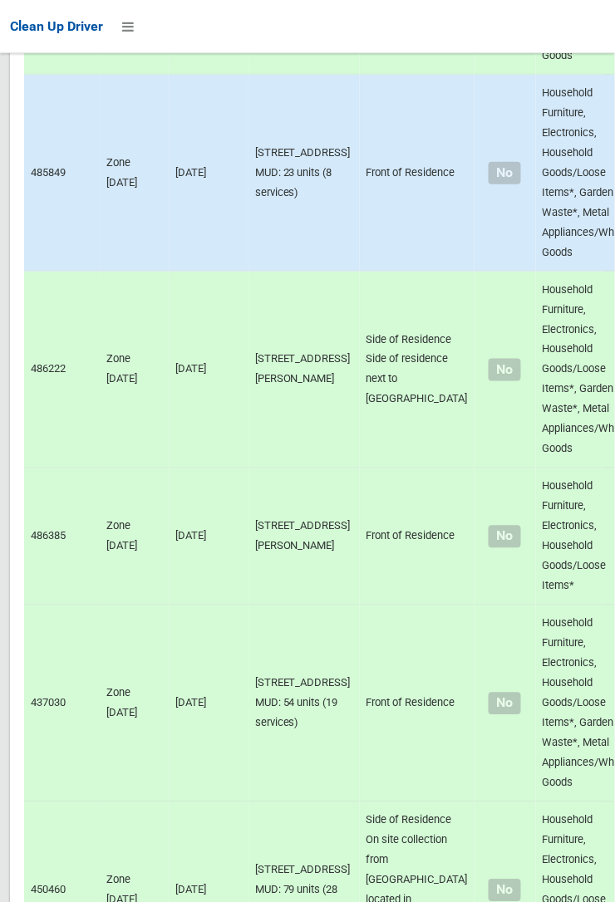
scroll to position [9607, 0]
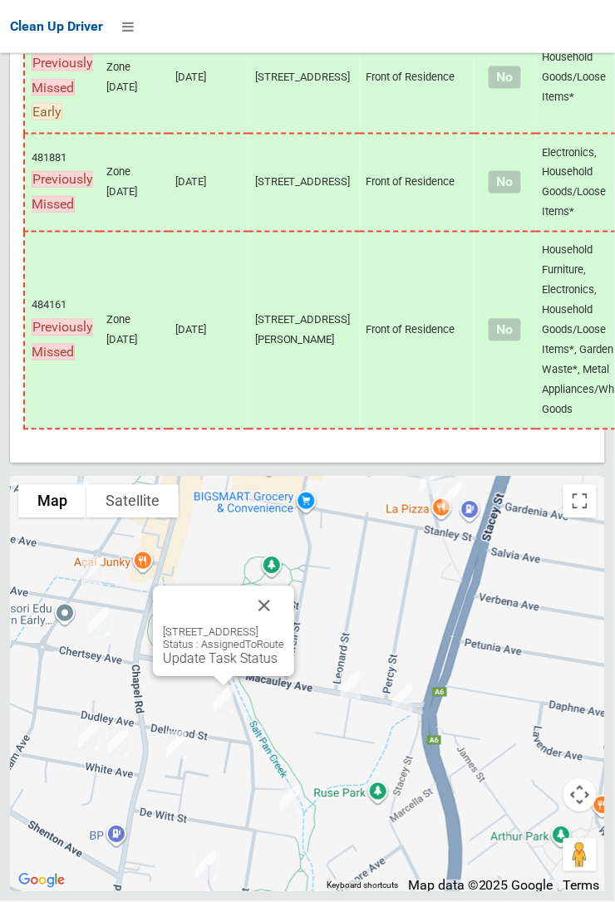
click at [284, 626] on button "Close" at bounding box center [264, 607] width 40 height 40
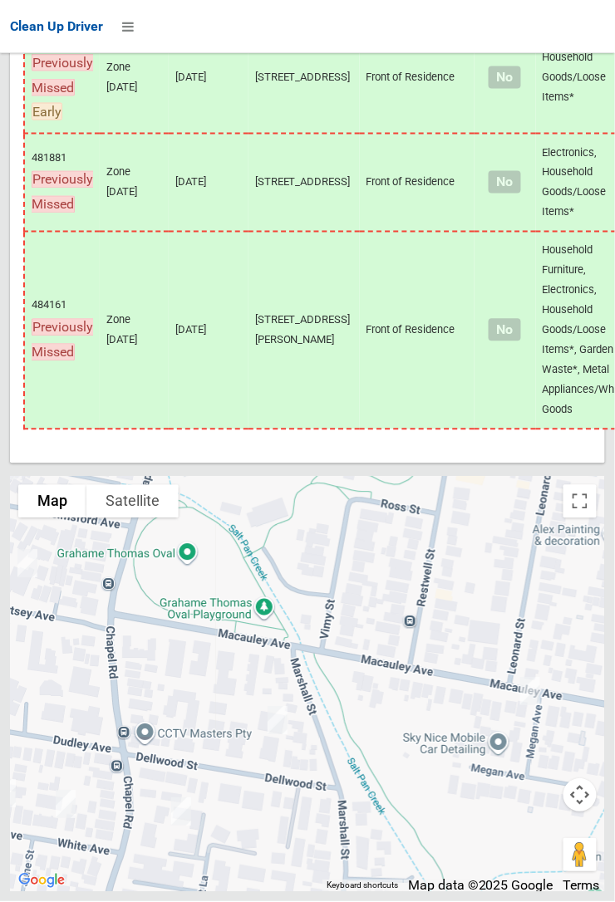
click at [287, 821] on div at bounding box center [307, 684] width 595 height 415
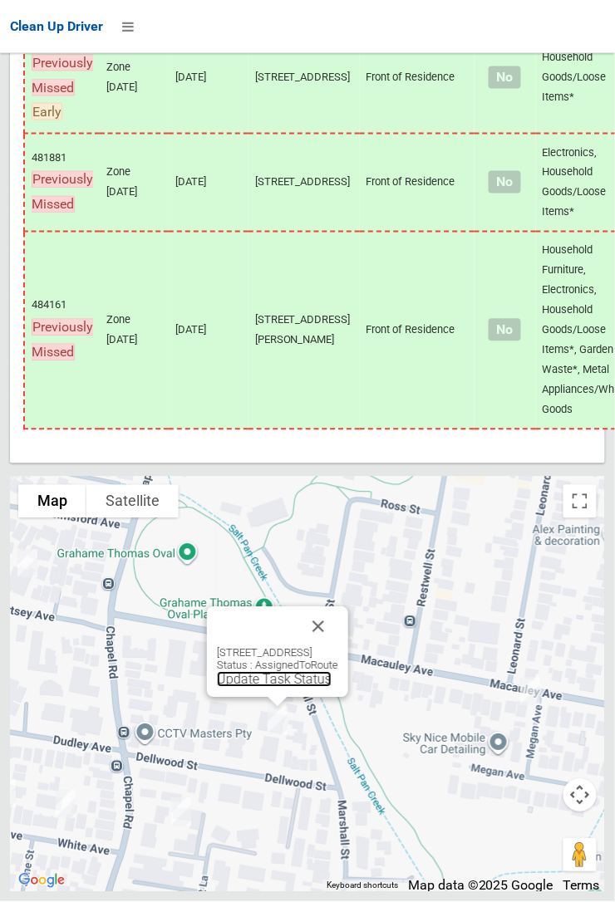
click at [253, 688] on link "Update Task Status" at bounding box center [274, 680] width 115 height 16
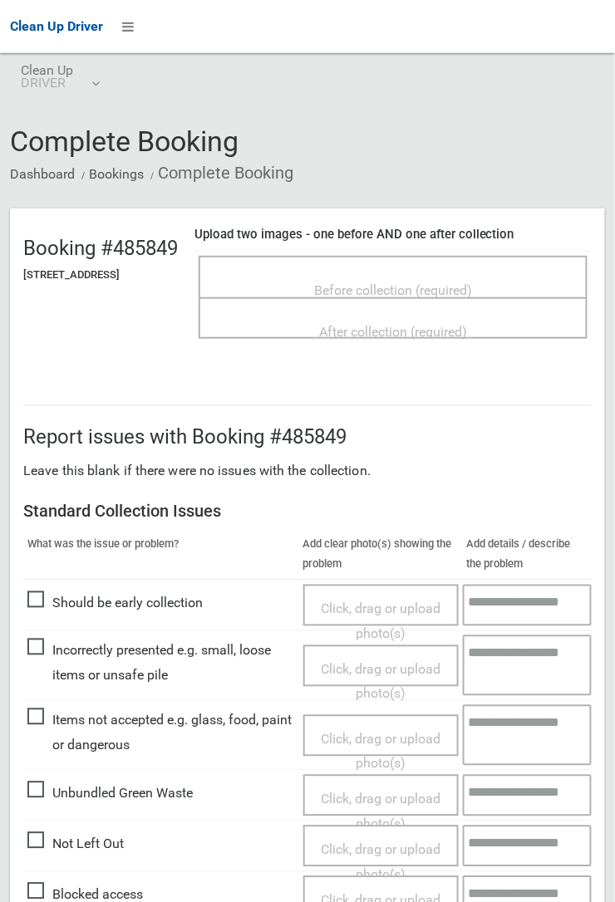
click at [384, 282] on span "Before collection (required)" at bounding box center [393, 290] width 158 height 16
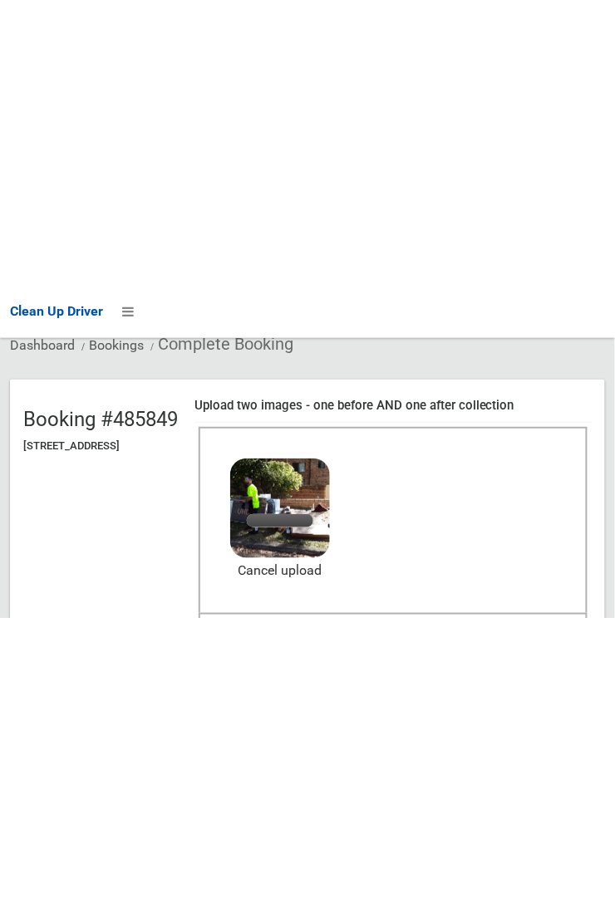
scroll to position [138, 0]
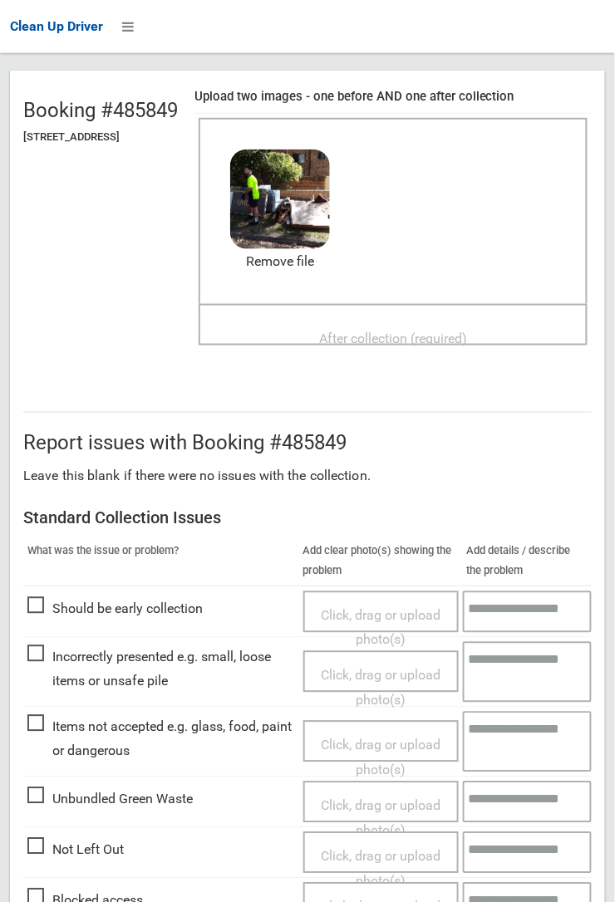
click at [392, 331] on span "After collection (required)" at bounding box center [393, 339] width 148 height 16
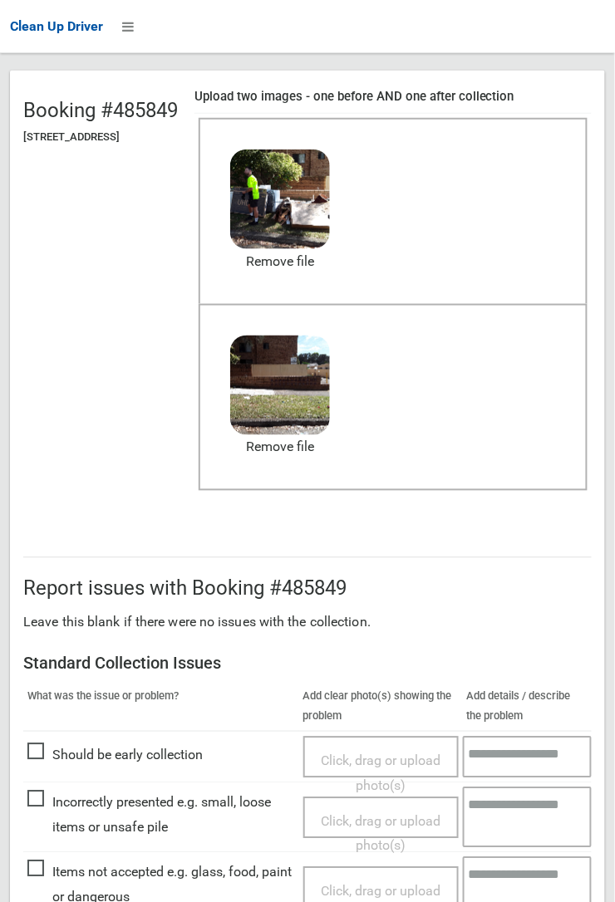
scroll to position [410, 0]
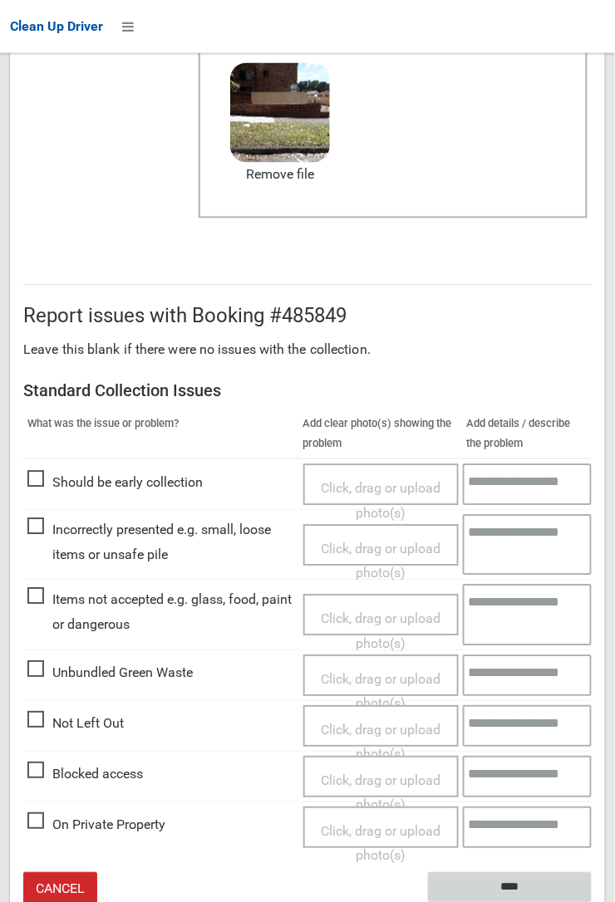
click at [592, 901] on input "****" at bounding box center [510, 888] width 164 height 31
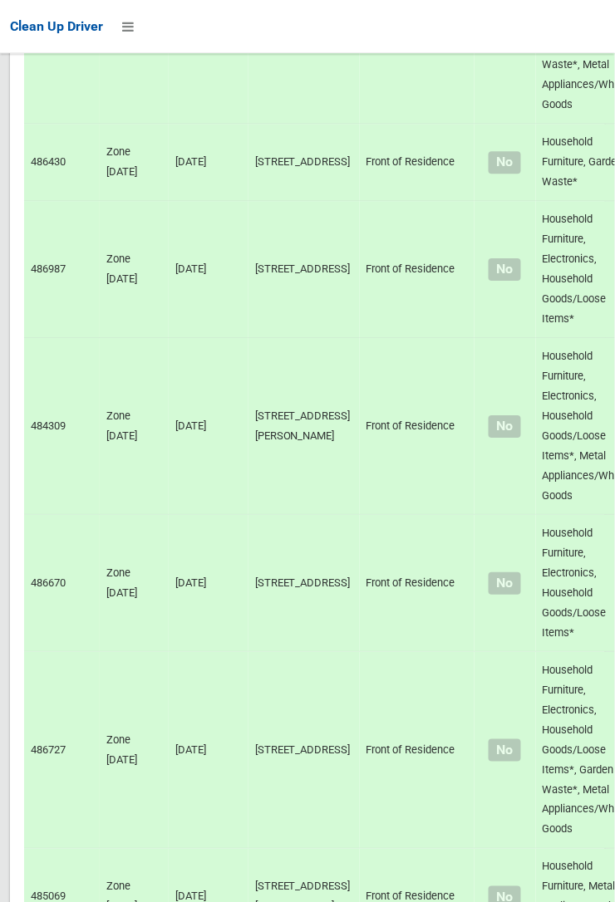
scroll to position [9607, 0]
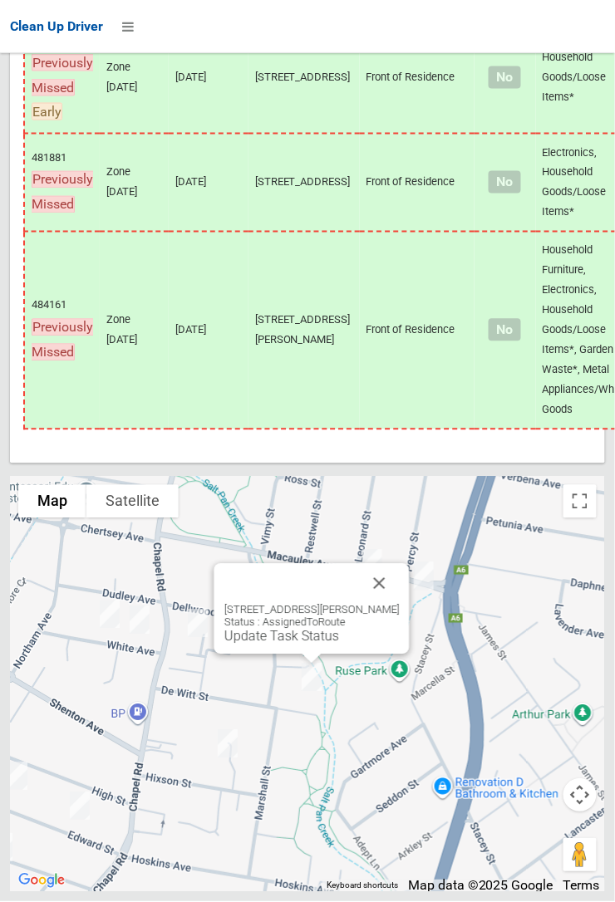
click at [388, 604] on button "Close" at bounding box center [380, 584] width 40 height 40
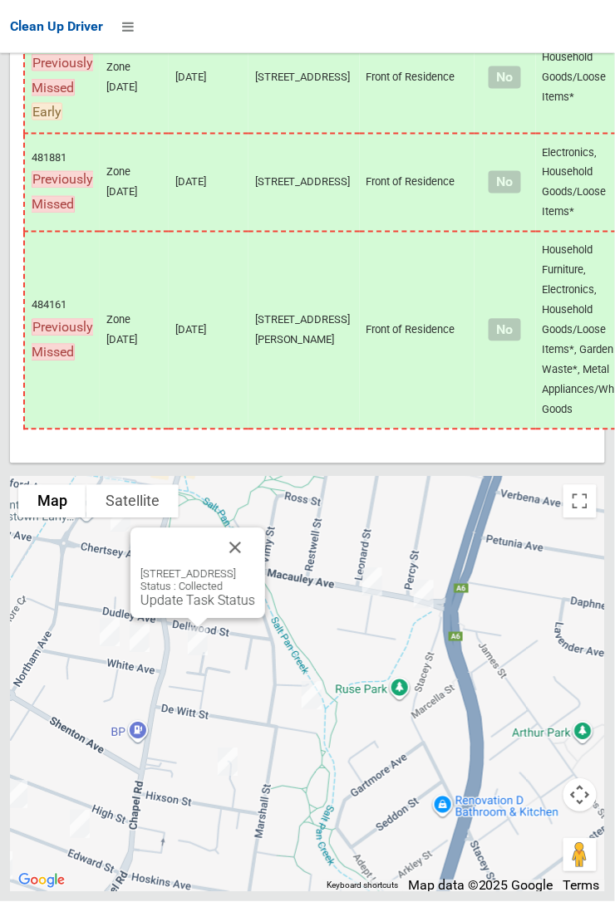
click at [255, 568] on button "Close" at bounding box center [235, 548] width 40 height 40
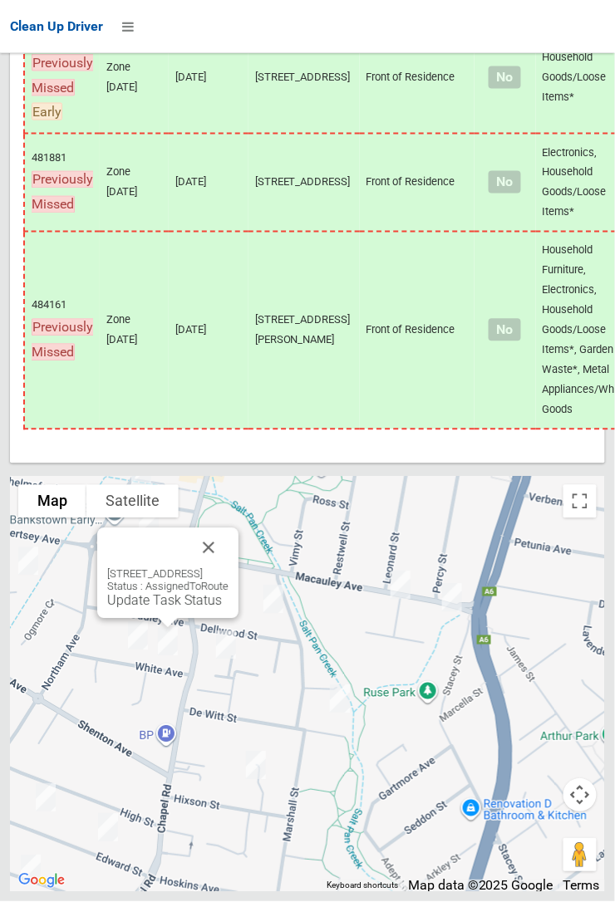
click at [228, 568] on button "Close" at bounding box center [209, 548] width 40 height 40
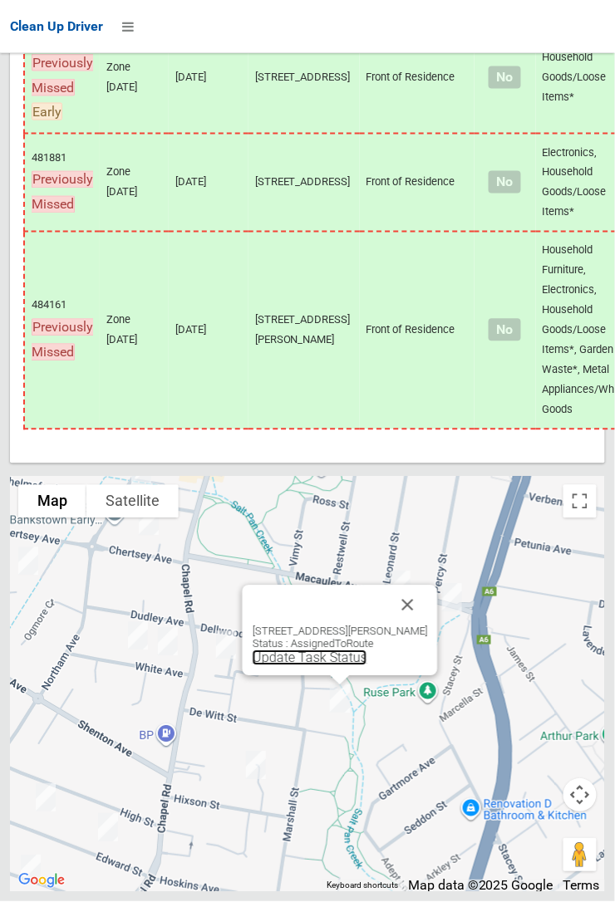
click at [310, 666] on link "Update Task Status" at bounding box center [310, 659] width 115 height 16
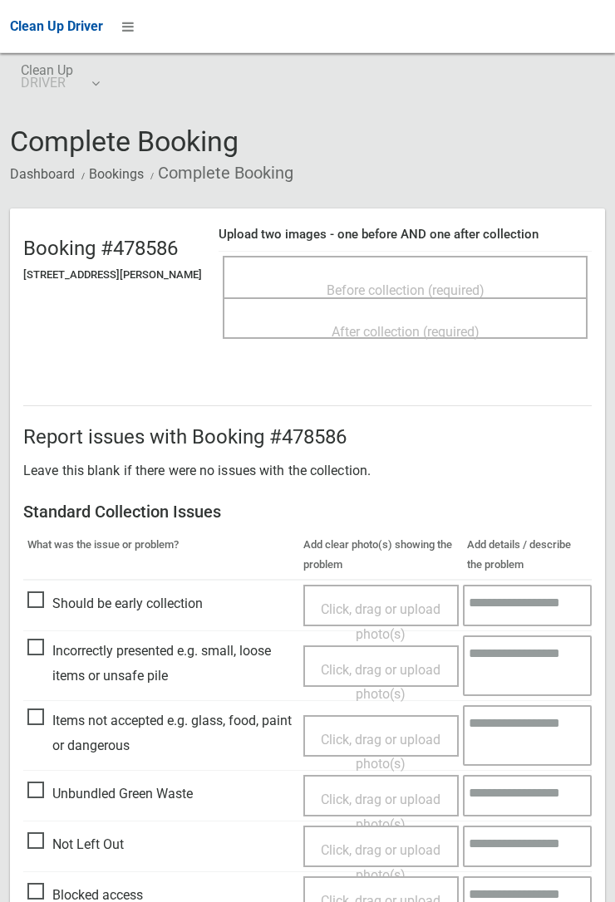
click at [380, 282] on span "Before collection (required)" at bounding box center [405, 290] width 158 height 16
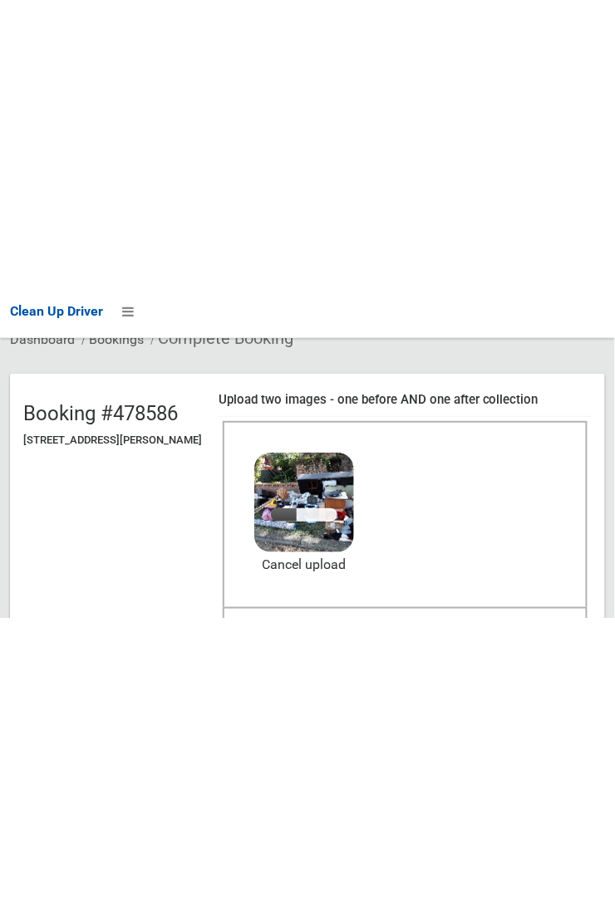
scroll to position [120, 0]
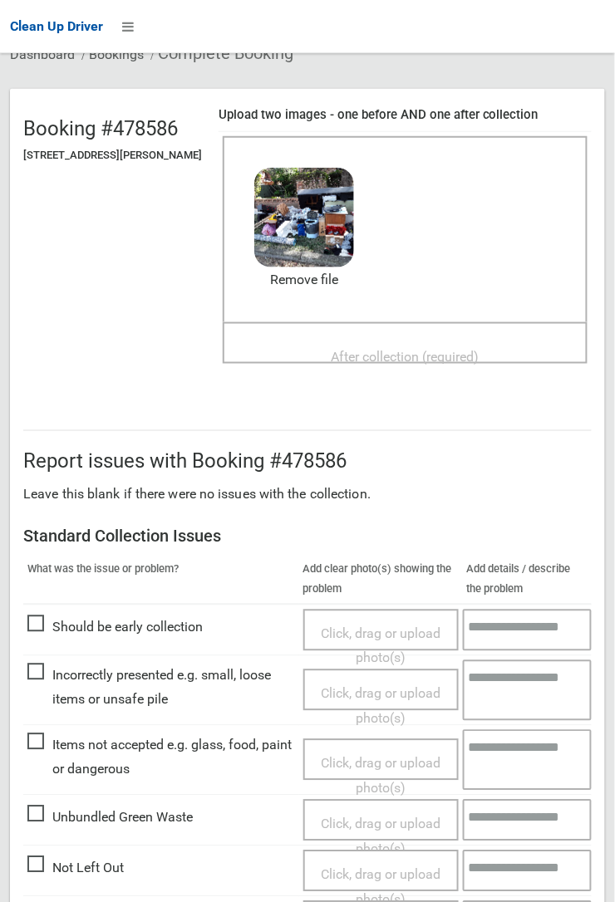
click at [396, 349] on span "After collection (required)" at bounding box center [405, 357] width 148 height 16
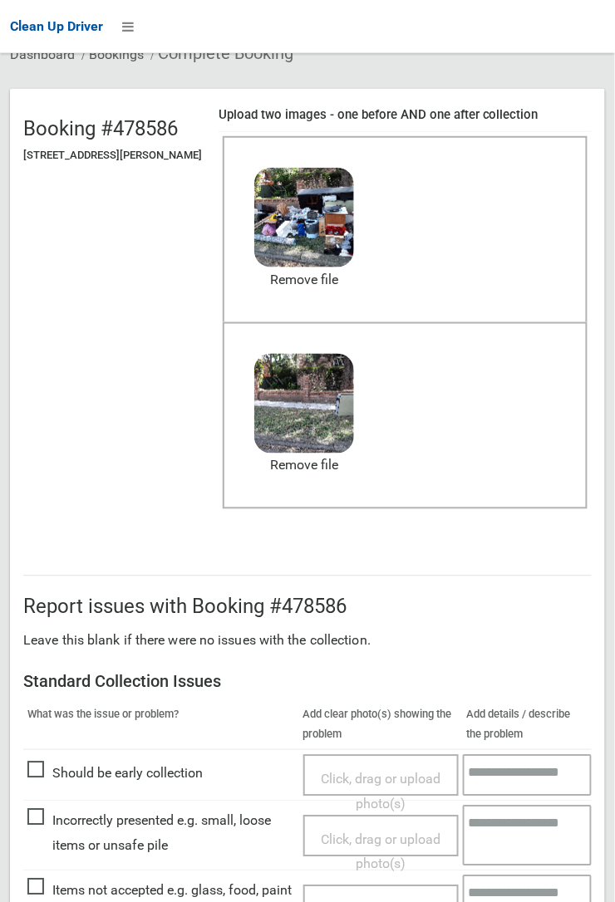
scroll to position [410, 0]
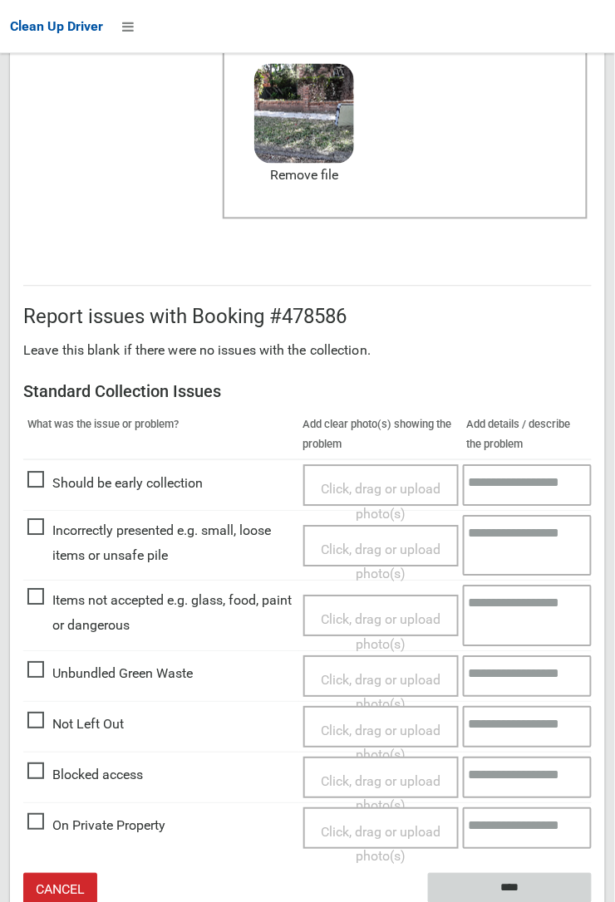
click at [520, 882] on input "****" at bounding box center [510, 888] width 164 height 31
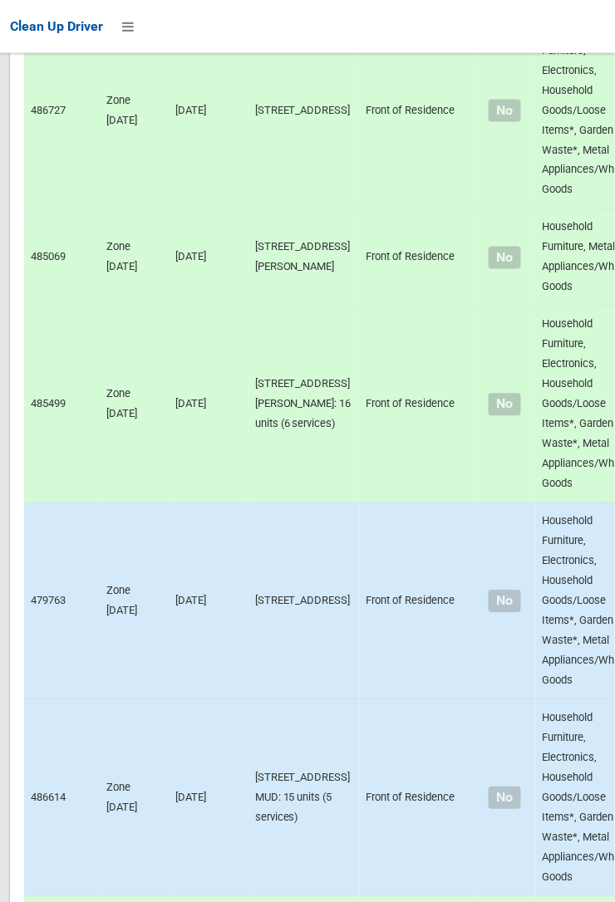
scroll to position [9607, 0]
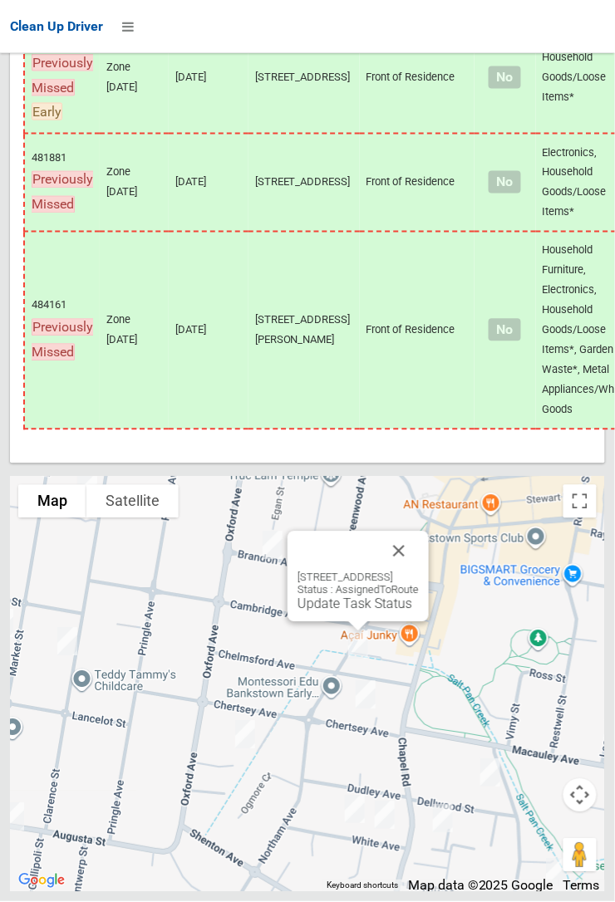
click at [419, 572] on button "Close" at bounding box center [399, 552] width 40 height 40
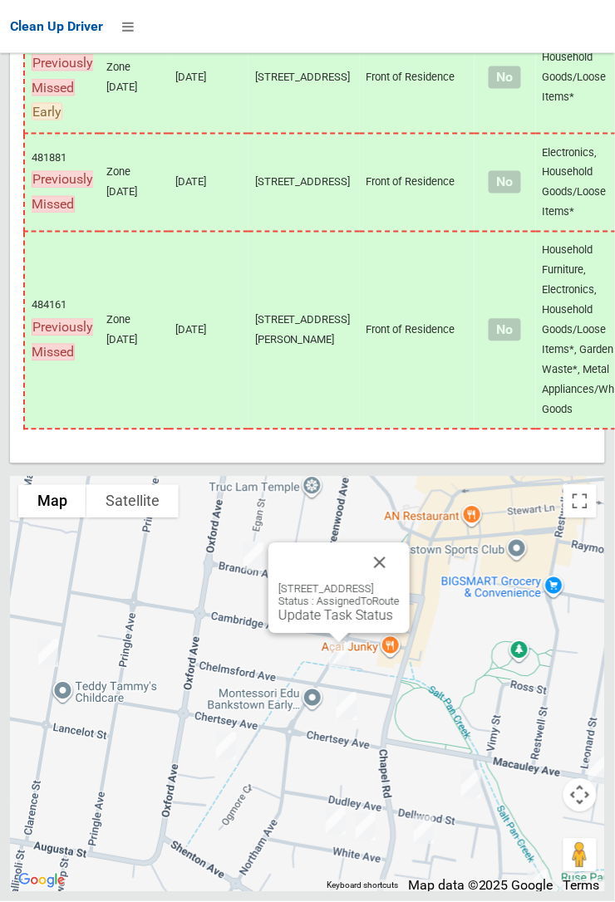
click at [308, 624] on link "Update Task Status" at bounding box center [335, 616] width 115 height 16
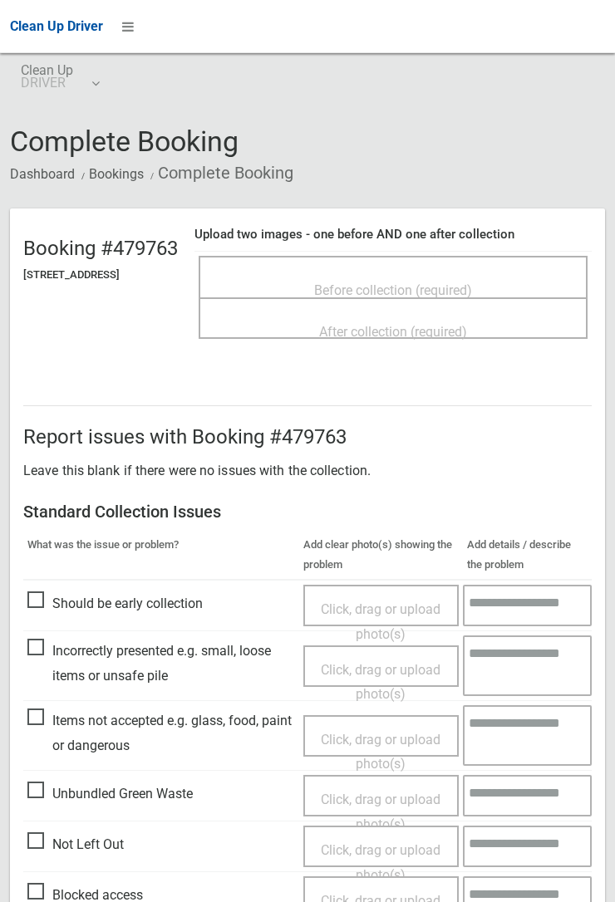
click at [409, 282] on span "Before collection (required)" at bounding box center [393, 290] width 158 height 16
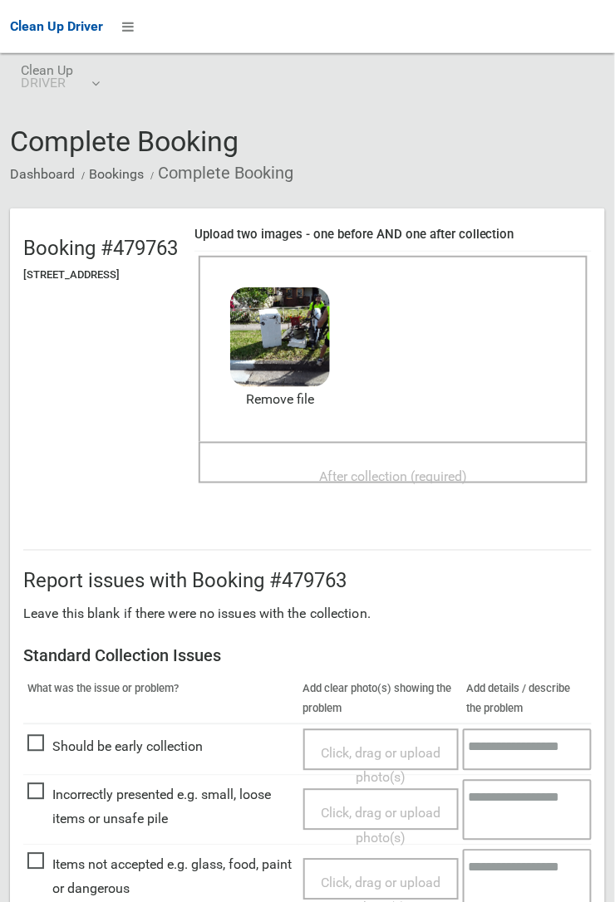
click at [444, 472] on span "After collection (required)" at bounding box center [393, 477] width 148 height 16
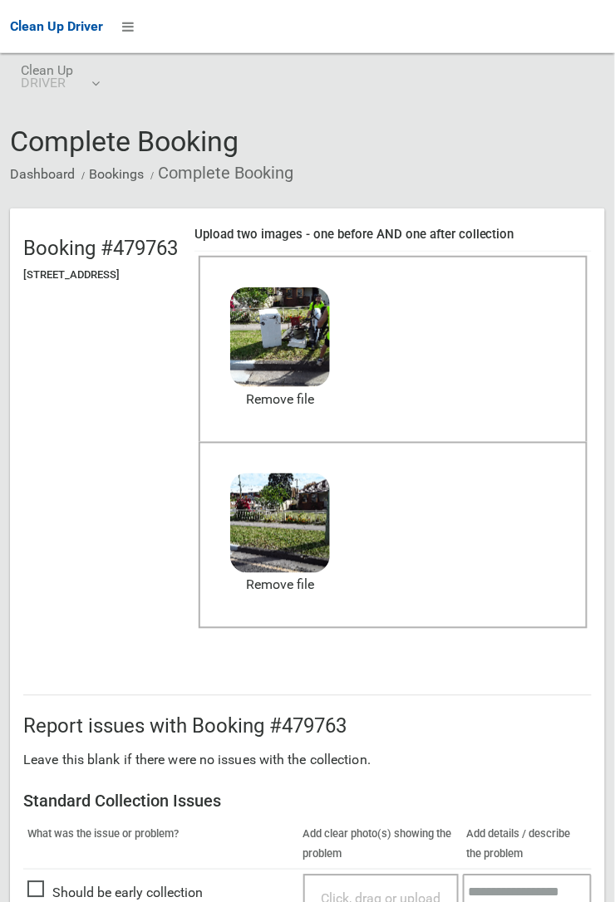
scroll to position [911, 0]
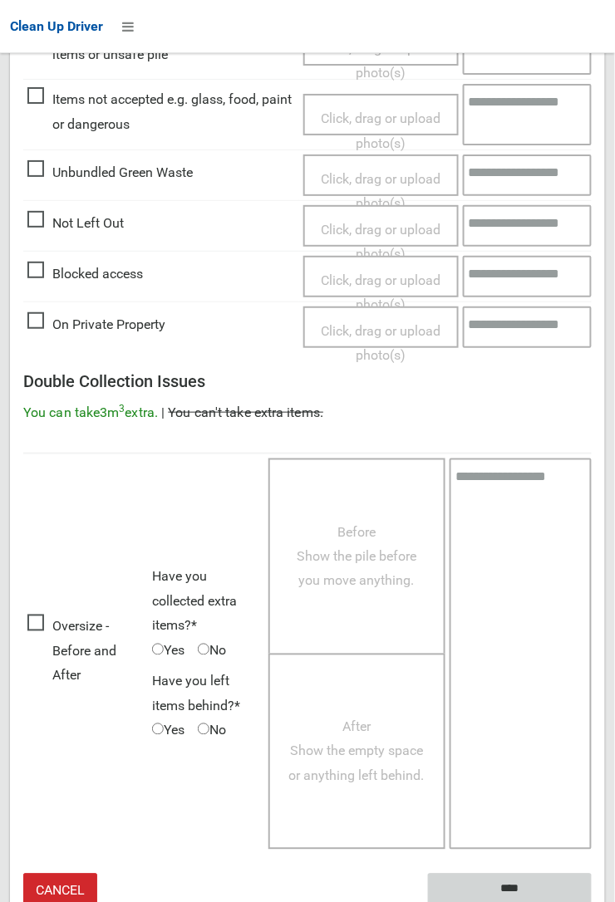
click at [507, 884] on input "****" at bounding box center [510, 889] width 164 height 31
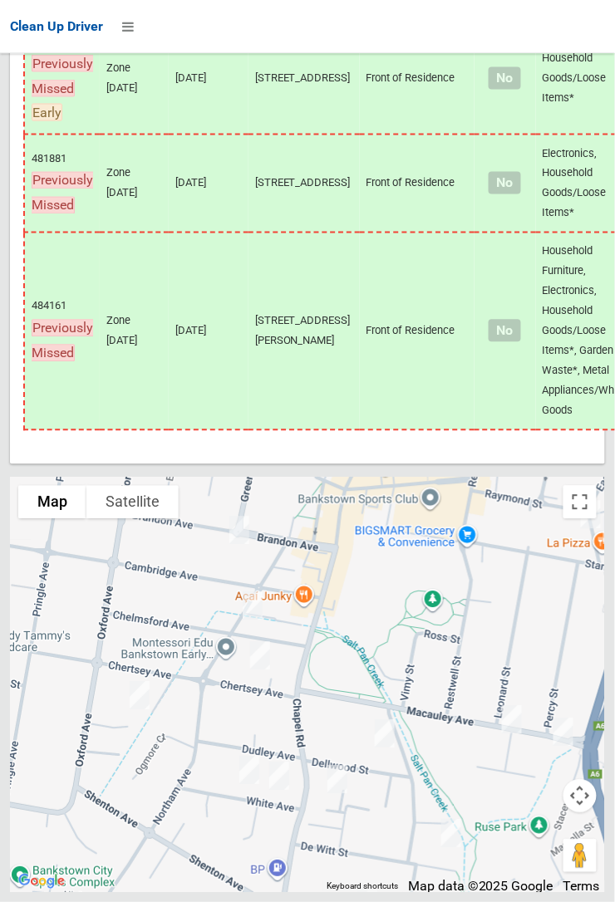
scroll to position [9607, 0]
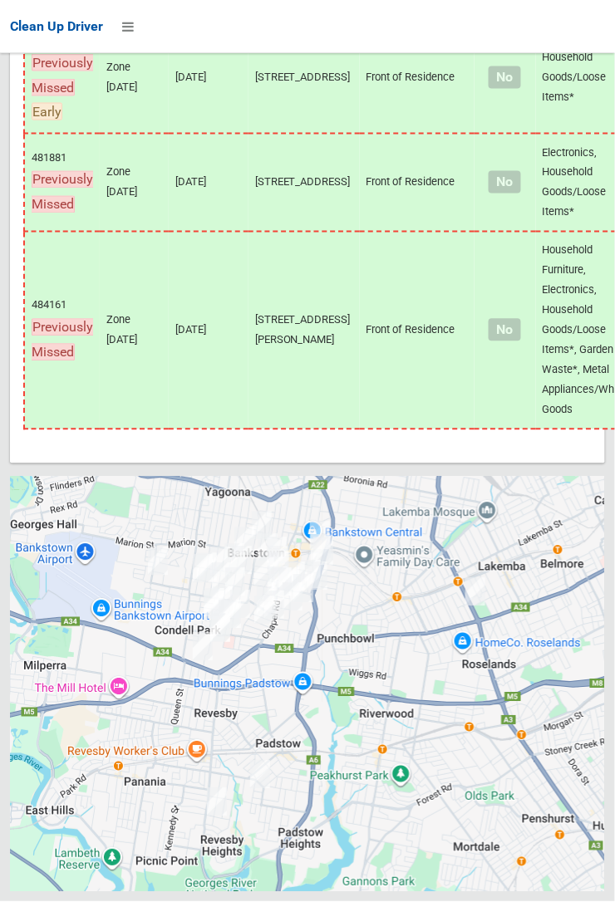
scroll to position [9607, 0]
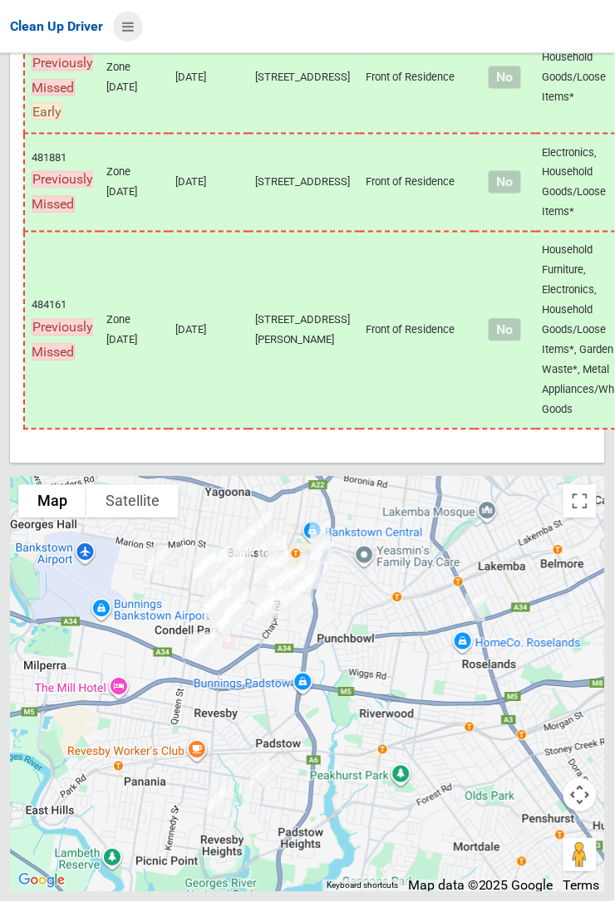
click at [134, 41] on icon at bounding box center [128, 26] width 12 height 28
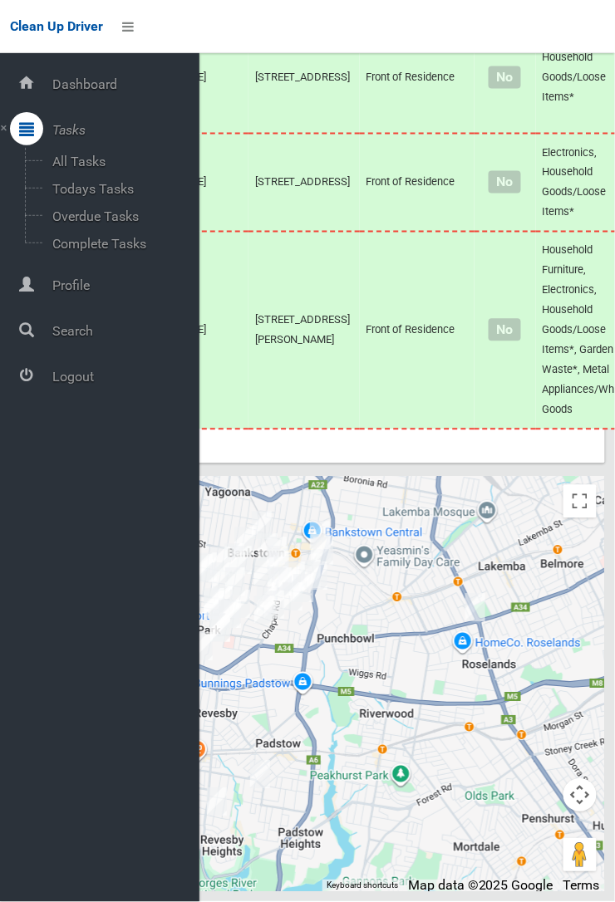
click at [94, 385] on span "Logout" at bounding box center [123, 377] width 152 height 16
